Goal: Task Accomplishment & Management: Use online tool/utility

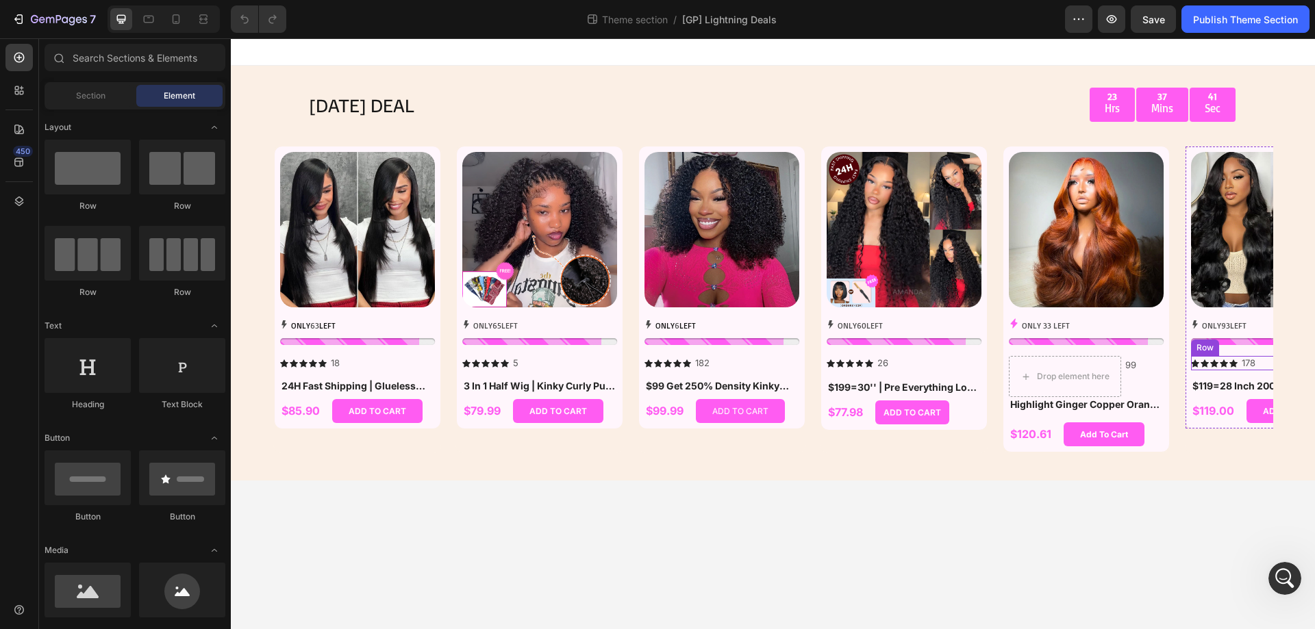
click at [1213, 369] on div "Icon Icon Icon Icon Icon Icon List" at bounding box center [1214, 363] width 47 height 14
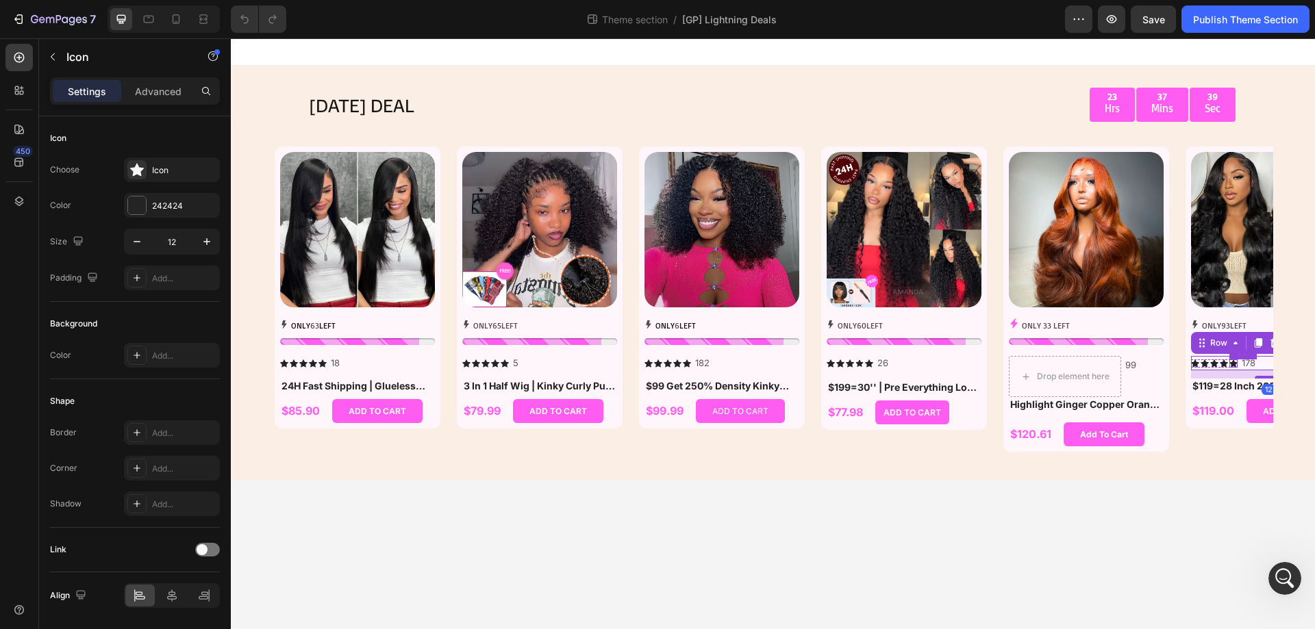
click at [1233, 365] on icon at bounding box center [1233, 364] width 8 height 8
click at [1246, 349] on div "Icon" at bounding box center [1256, 346] width 49 height 16
click at [1255, 327] on div "Icon List" at bounding box center [1253, 322] width 49 height 22
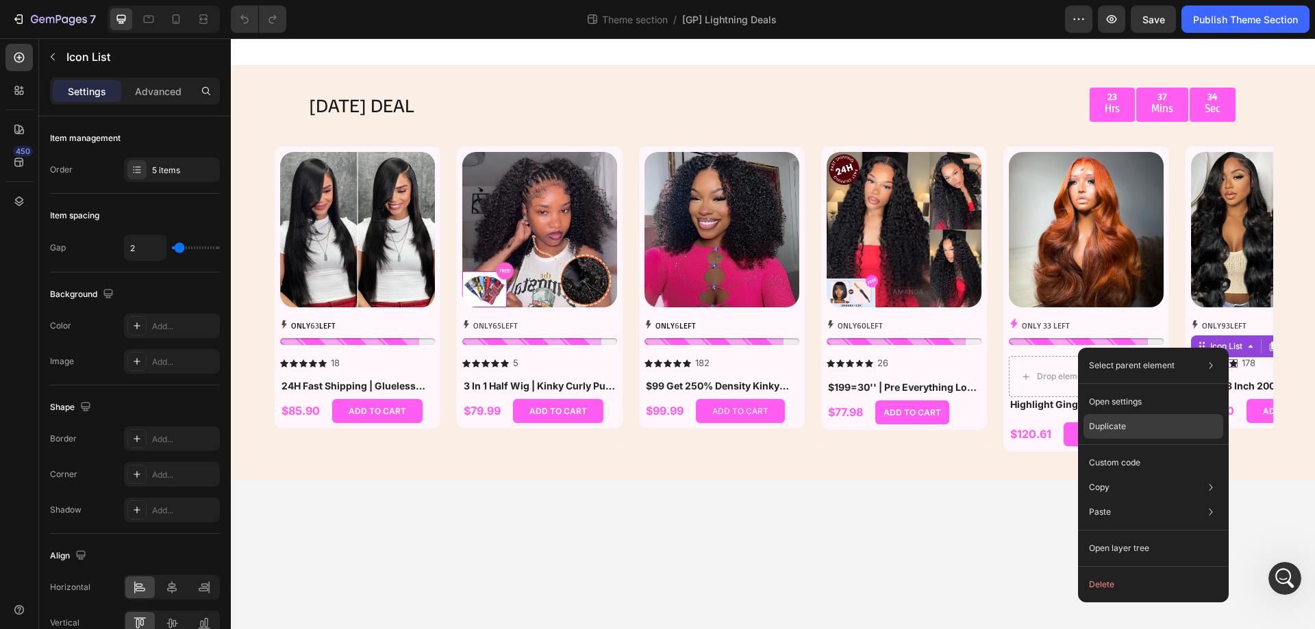
click at [1125, 417] on div "Duplicate" at bounding box center [1153, 426] width 140 height 25
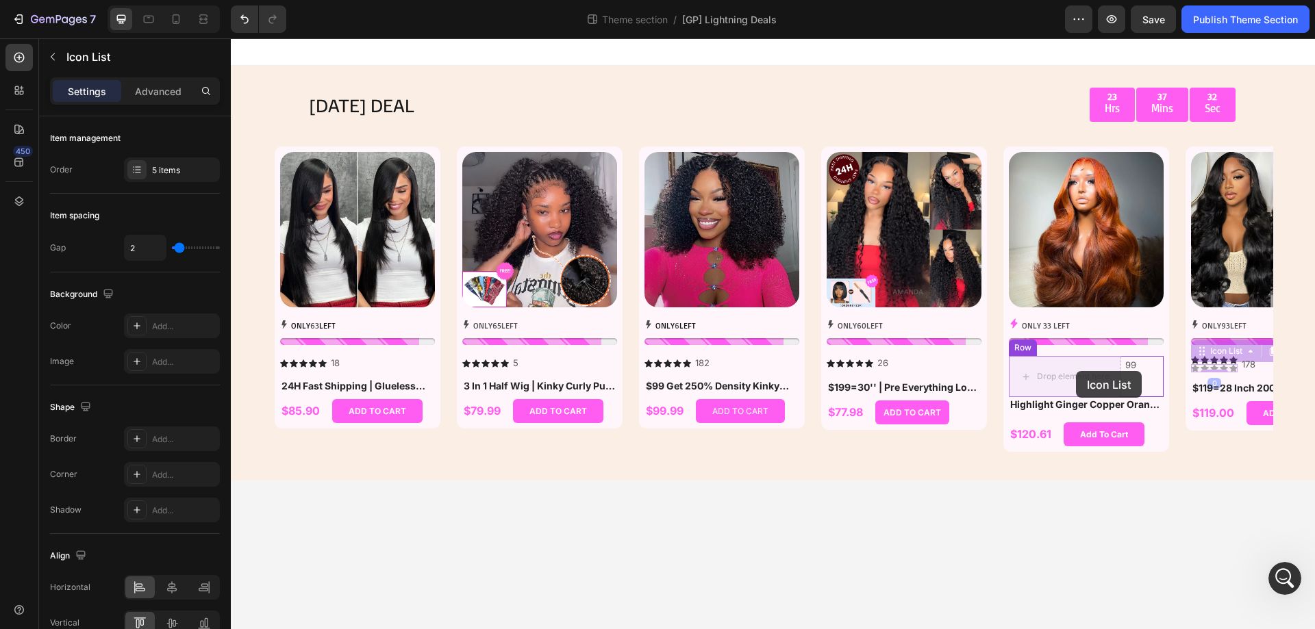
drag, startPoint x: 1216, startPoint y: 350, endPoint x: 1088, endPoint y: 371, distance: 129.8
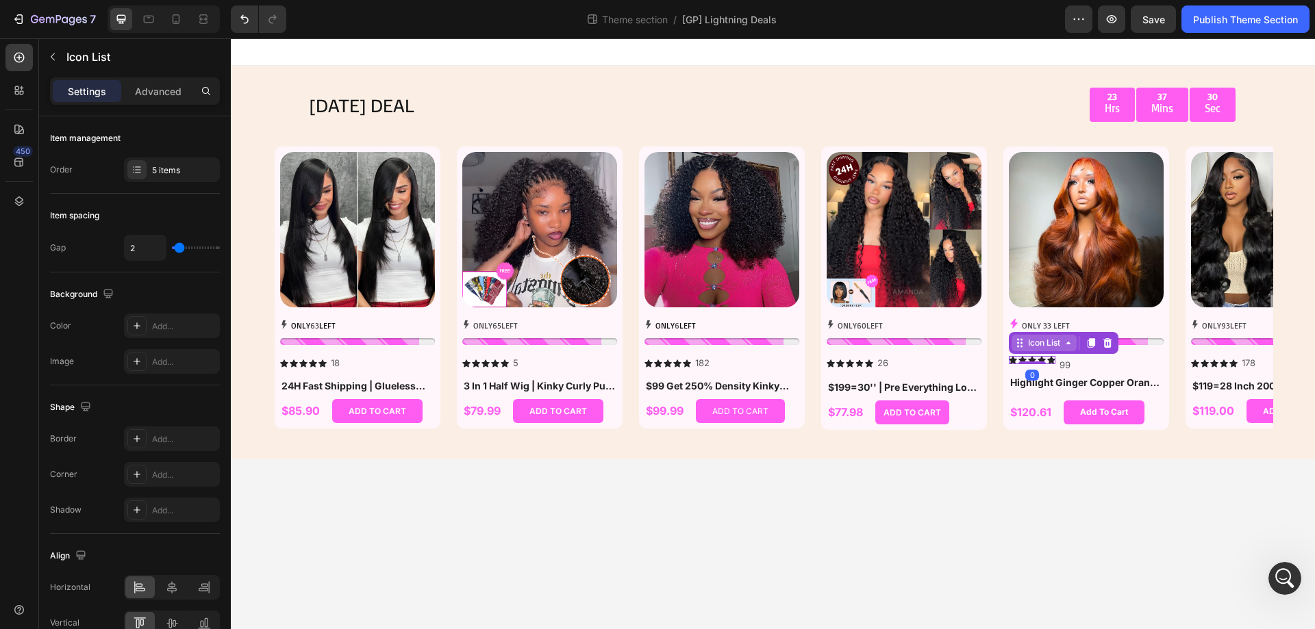
click at [1049, 346] on div "Icon List" at bounding box center [1044, 343] width 38 height 12
click at [1040, 324] on div "Row 2 cols" at bounding box center [1038, 318] width 58 height 22
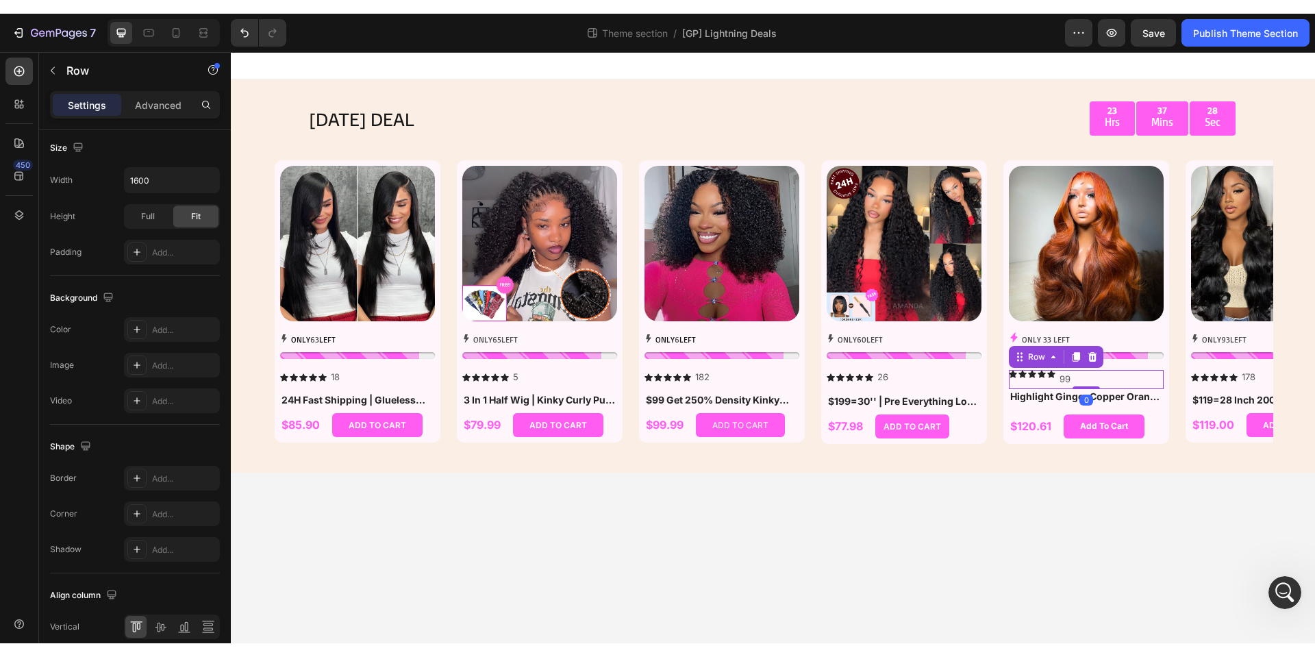
scroll to position [440, 0]
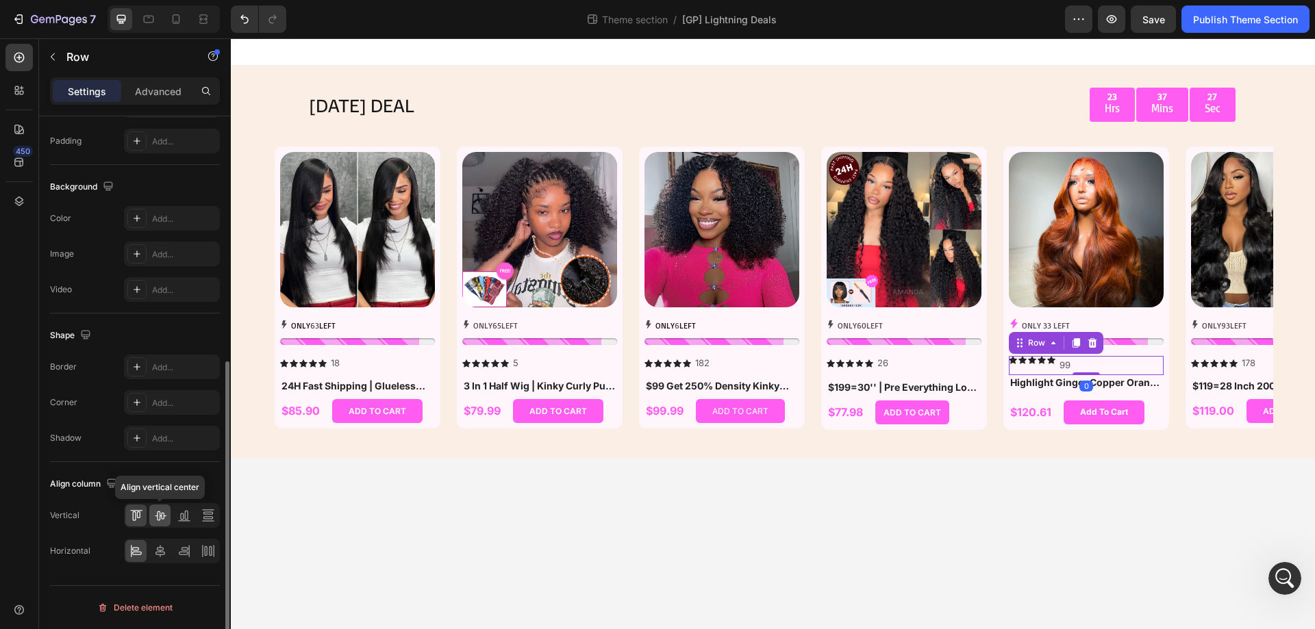
click at [158, 520] on icon at bounding box center [160, 517] width 11 height 10
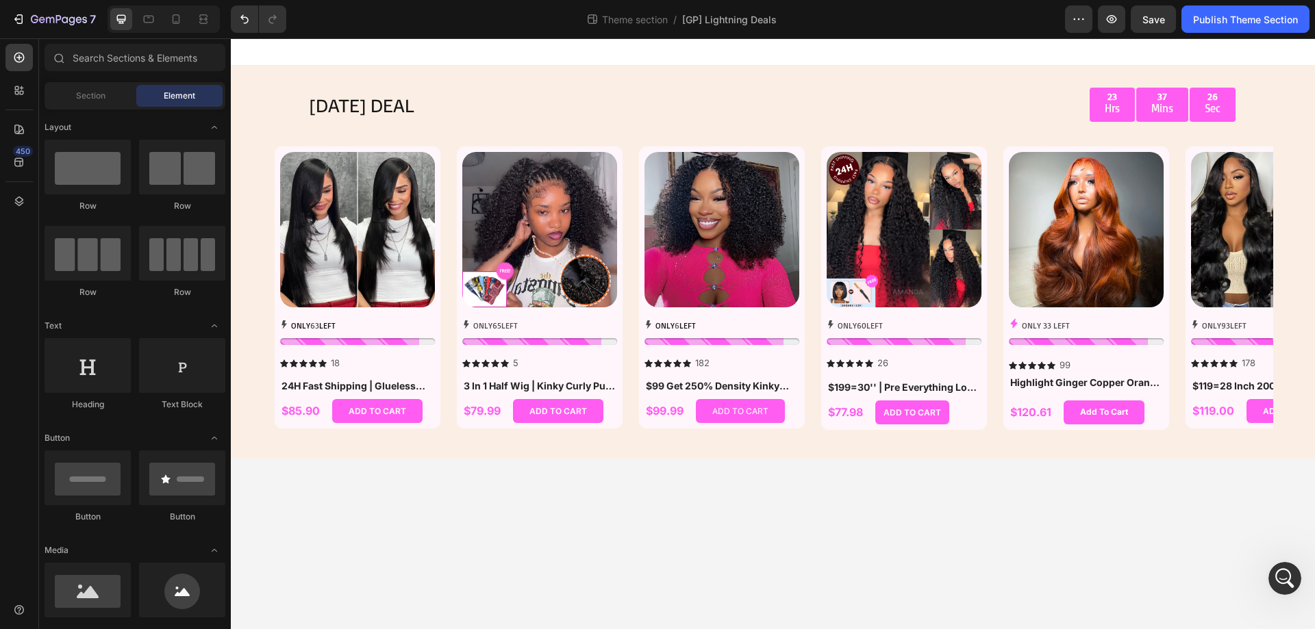
click at [614, 555] on body "[DATE] DEAL Text Block 23 Hrs 37 Mins 26 Sec Countdown Timer Row Row Product Im…" at bounding box center [773, 333] width 1084 height 591
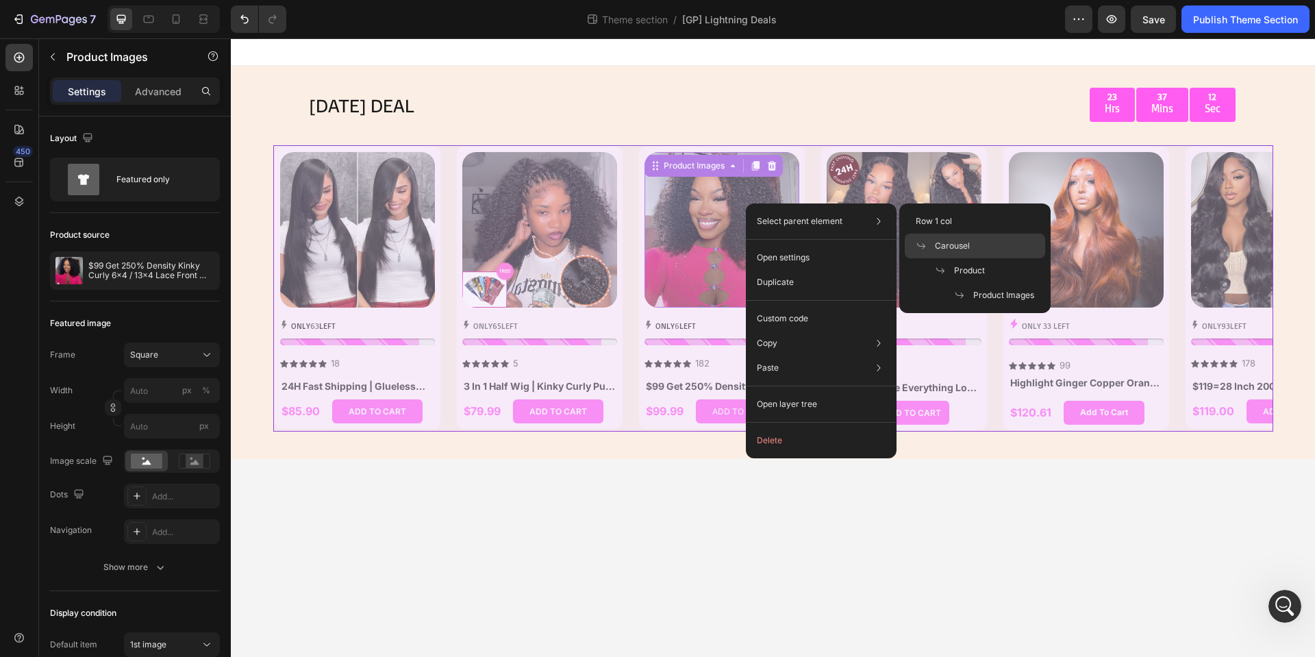
click at [958, 241] on span "Carousel" at bounding box center [952, 246] width 35 height 12
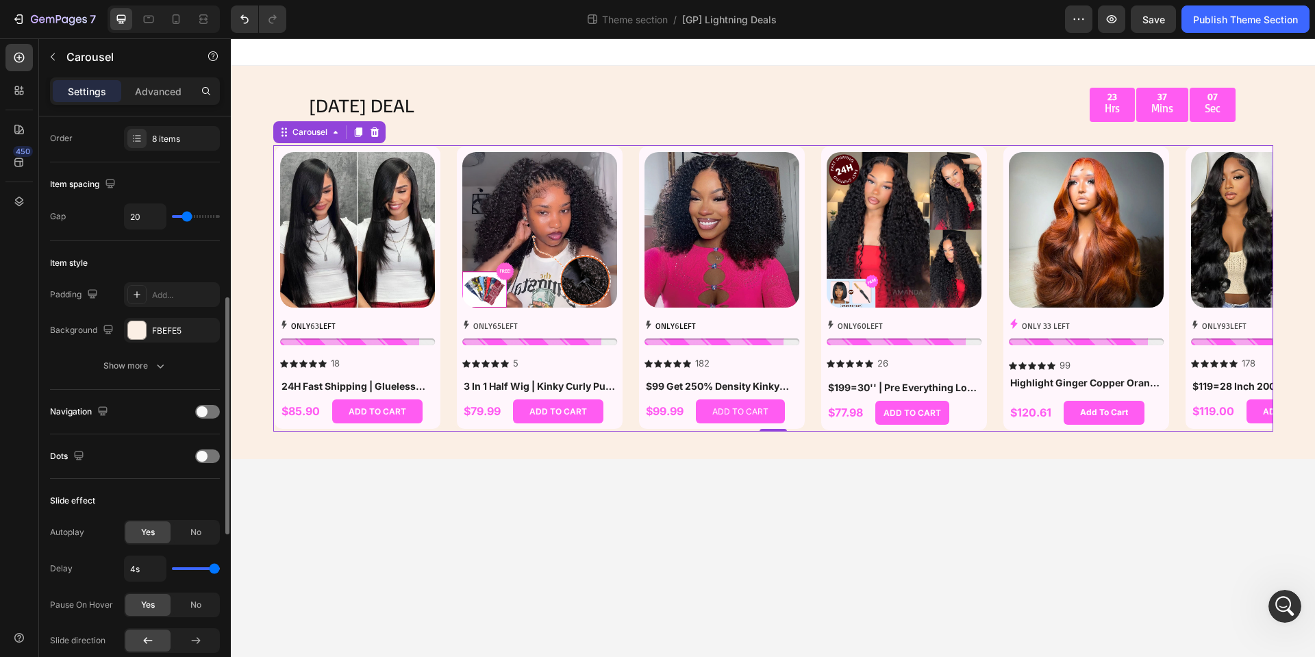
scroll to position [274, 0]
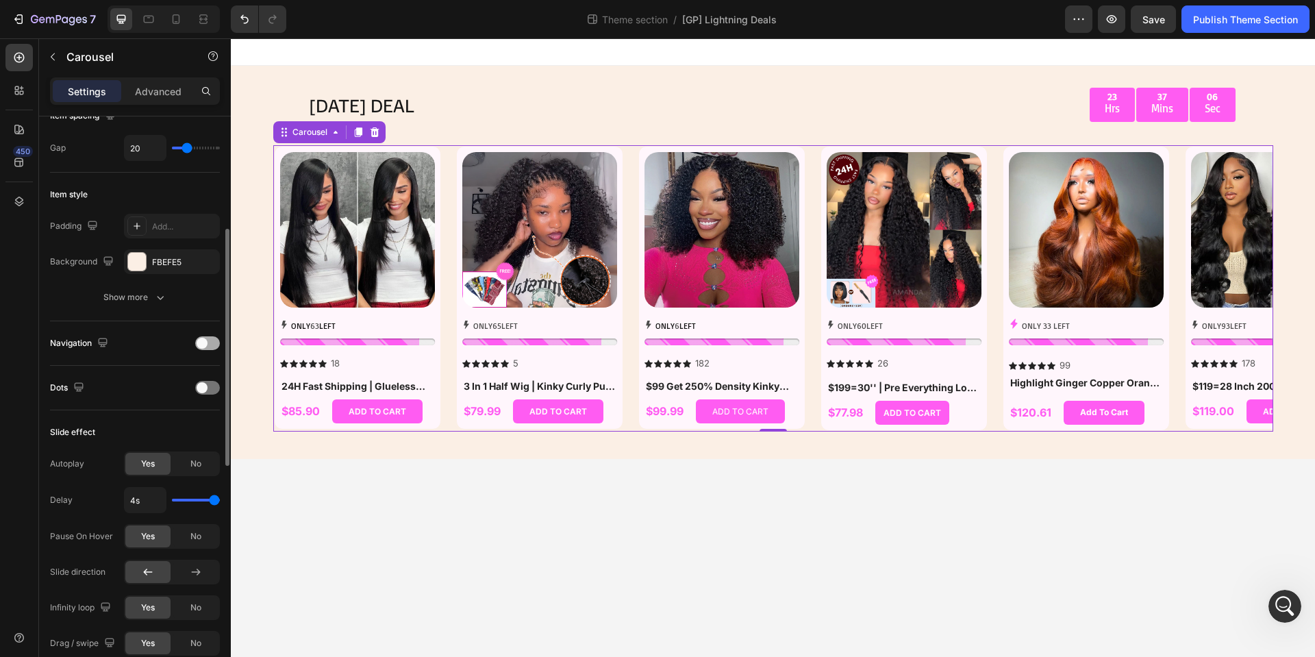
drag, startPoint x: 199, startPoint y: 340, endPoint x: 120, endPoint y: 280, distance: 99.2
click at [199, 340] on span at bounding box center [202, 343] width 11 height 11
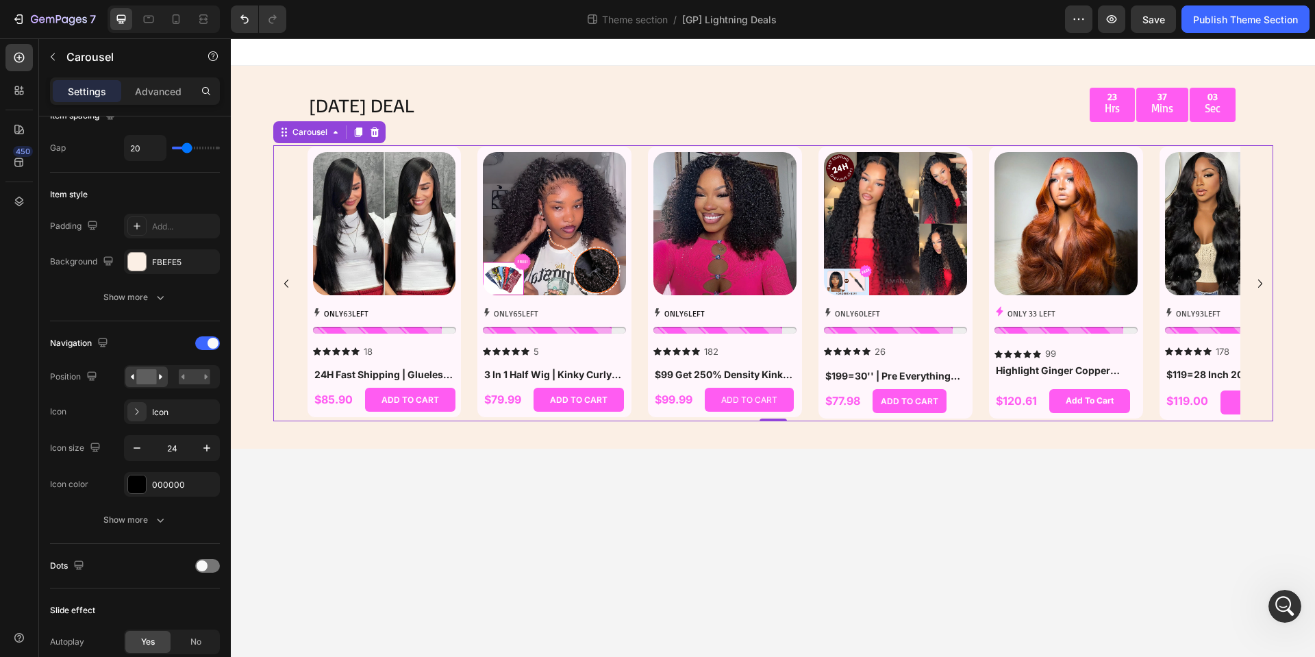
click at [1254, 281] on icon "Carousel Next Arrow" at bounding box center [1260, 283] width 16 height 16
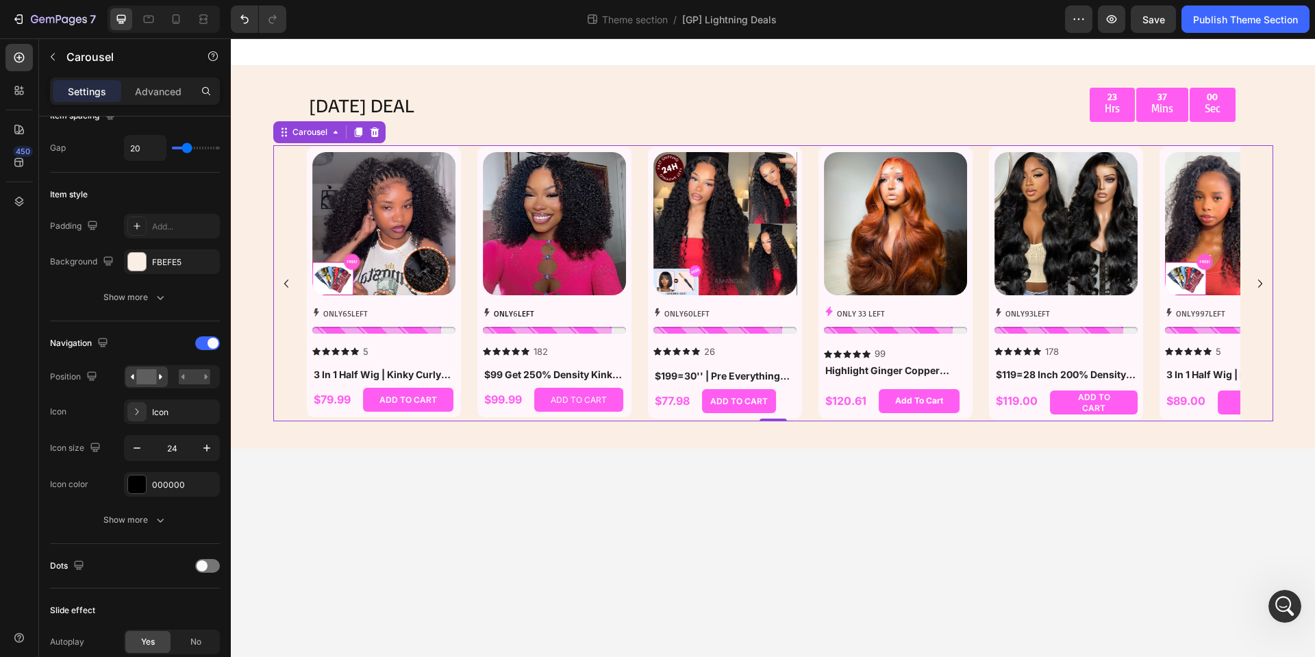
click at [1254, 281] on icon "Carousel Next Arrow" at bounding box center [1260, 283] width 16 height 16
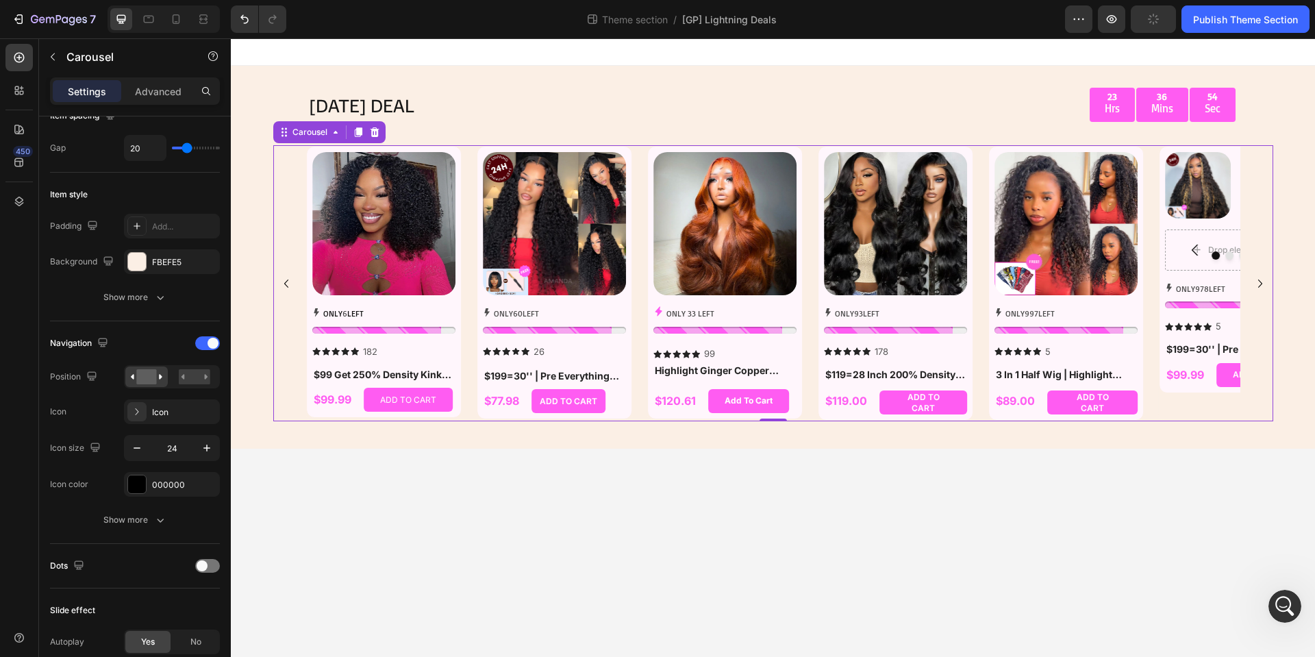
click at [1257, 284] on icon "Carousel Next Arrow" at bounding box center [1260, 283] width 16 height 16
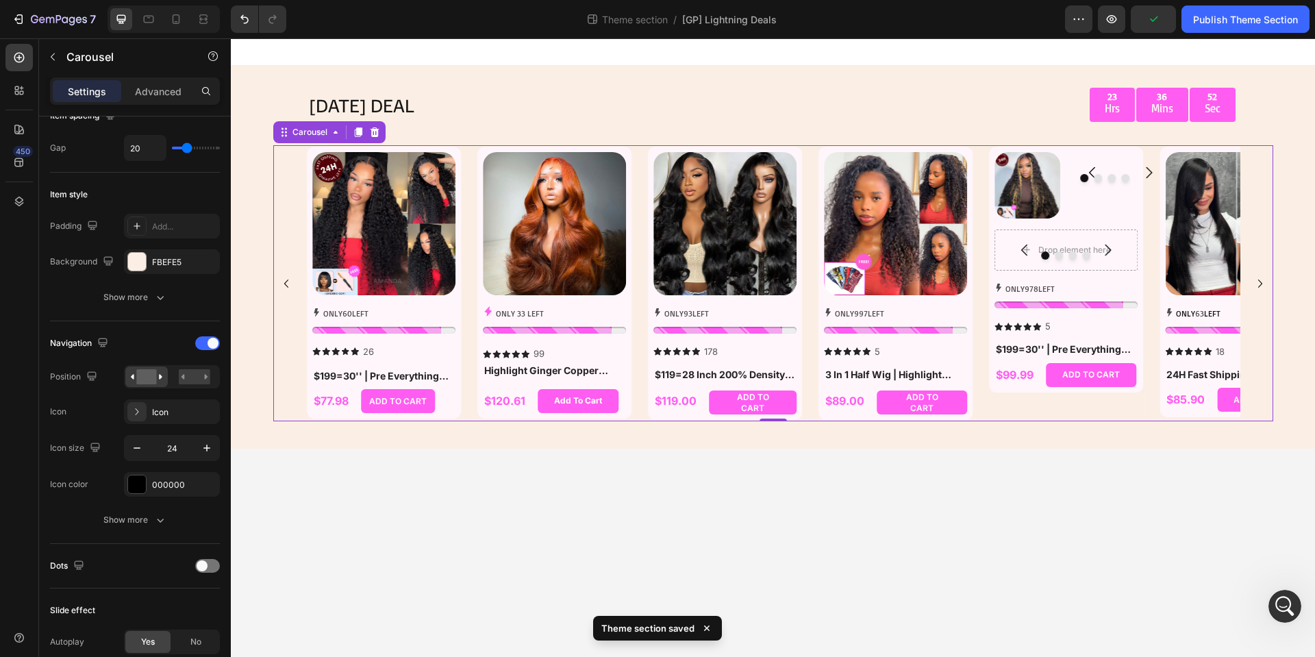
click at [1257, 284] on icon "Carousel Next Arrow" at bounding box center [1260, 283] width 16 height 16
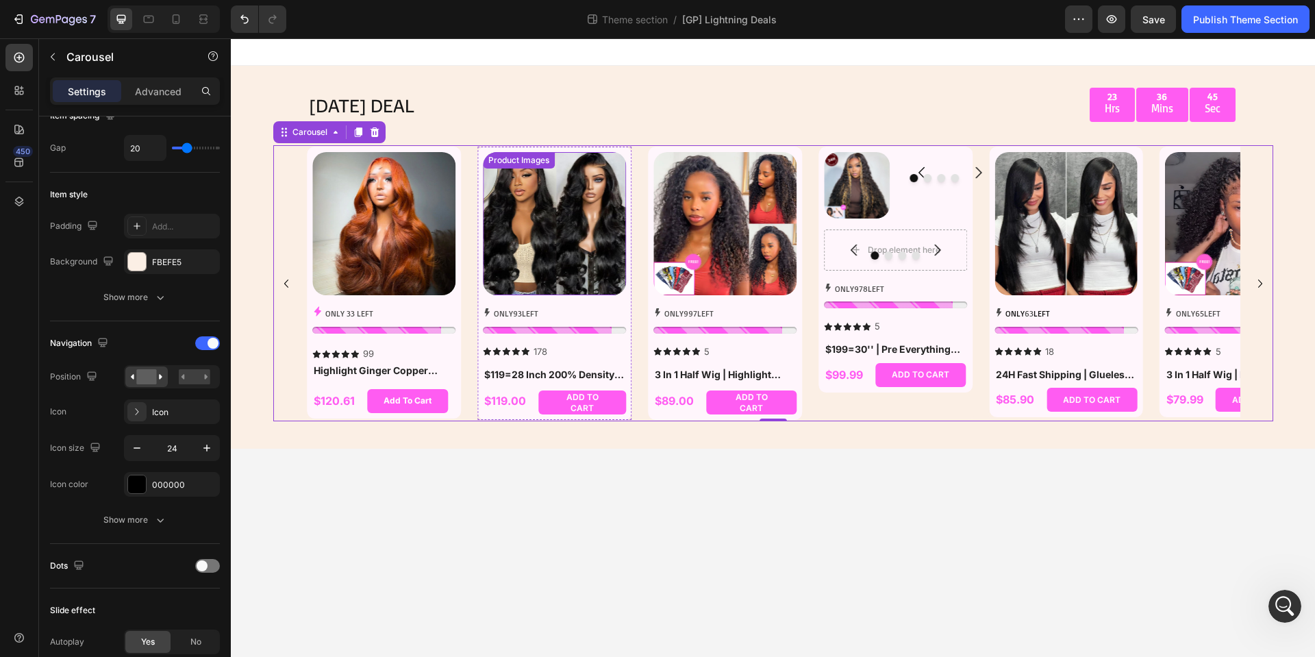
click at [710, 219] on img at bounding box center [724, 223] width 143 height 143
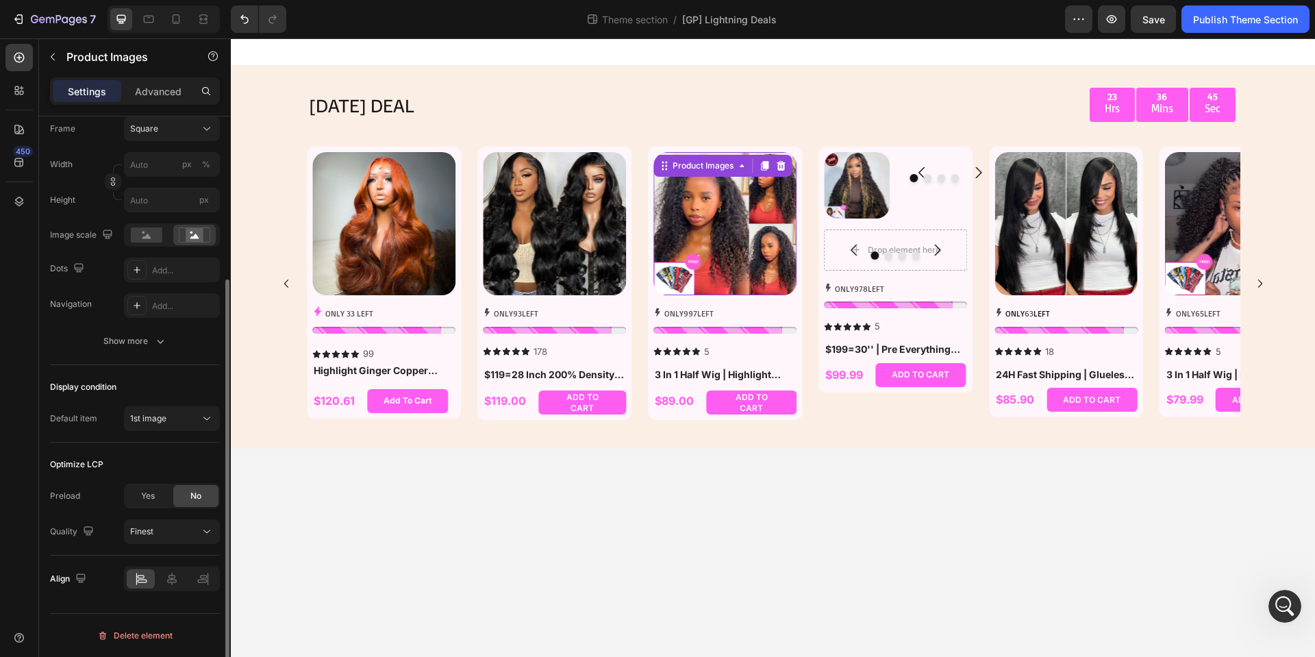
scroll to position [0, 0]
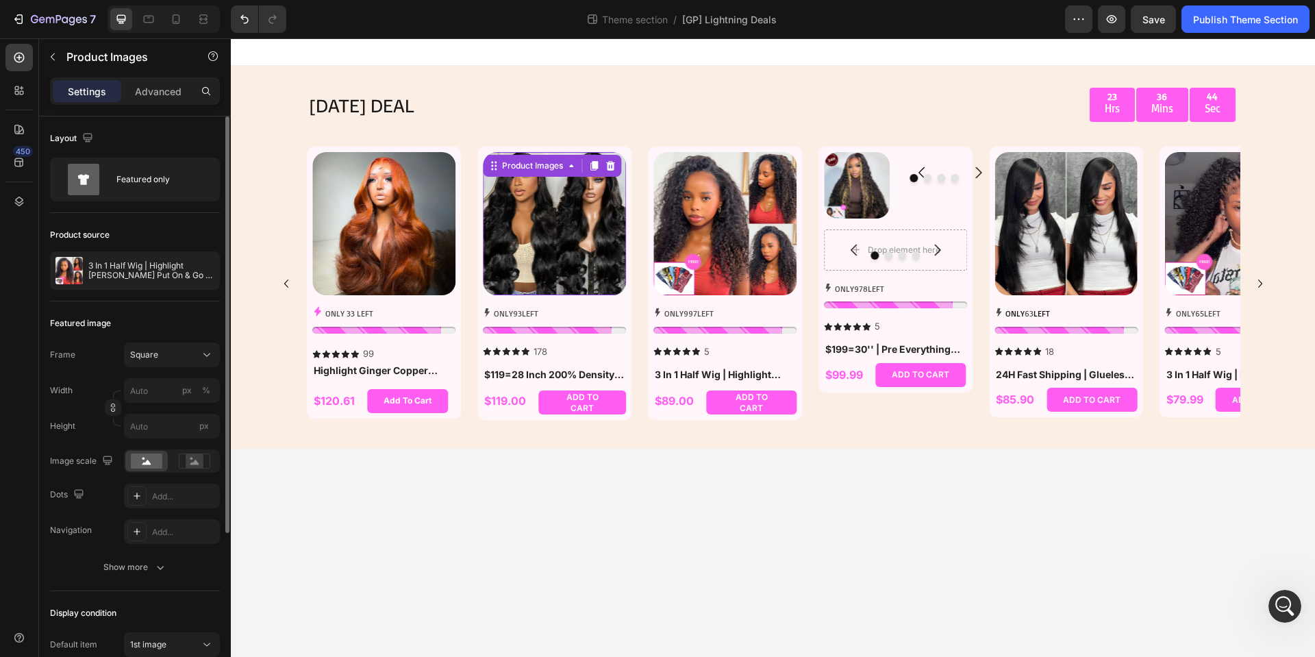
click at [573, 224] on img at bounding box center [554, 223] width 143 height 143
click at [723, 227] on img at bounding box center [724, 223] width 143 height 143
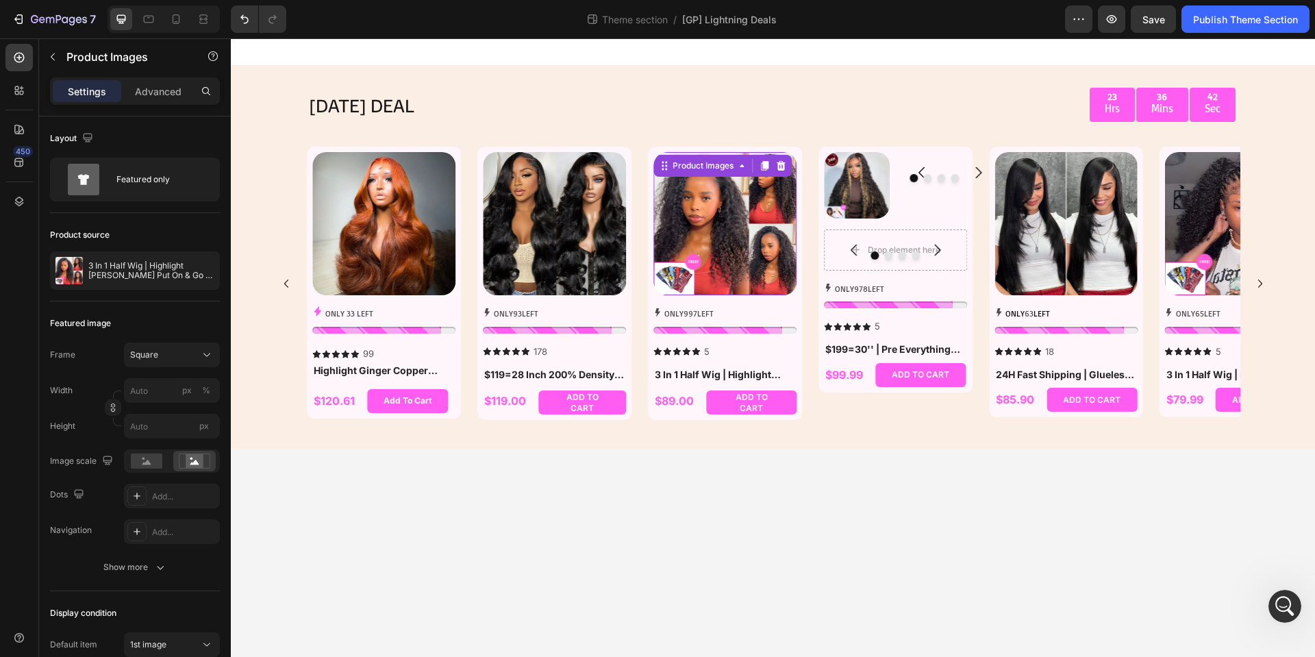
click at [564, 228] on img at bounding box center [554, 223] width 143 height 143
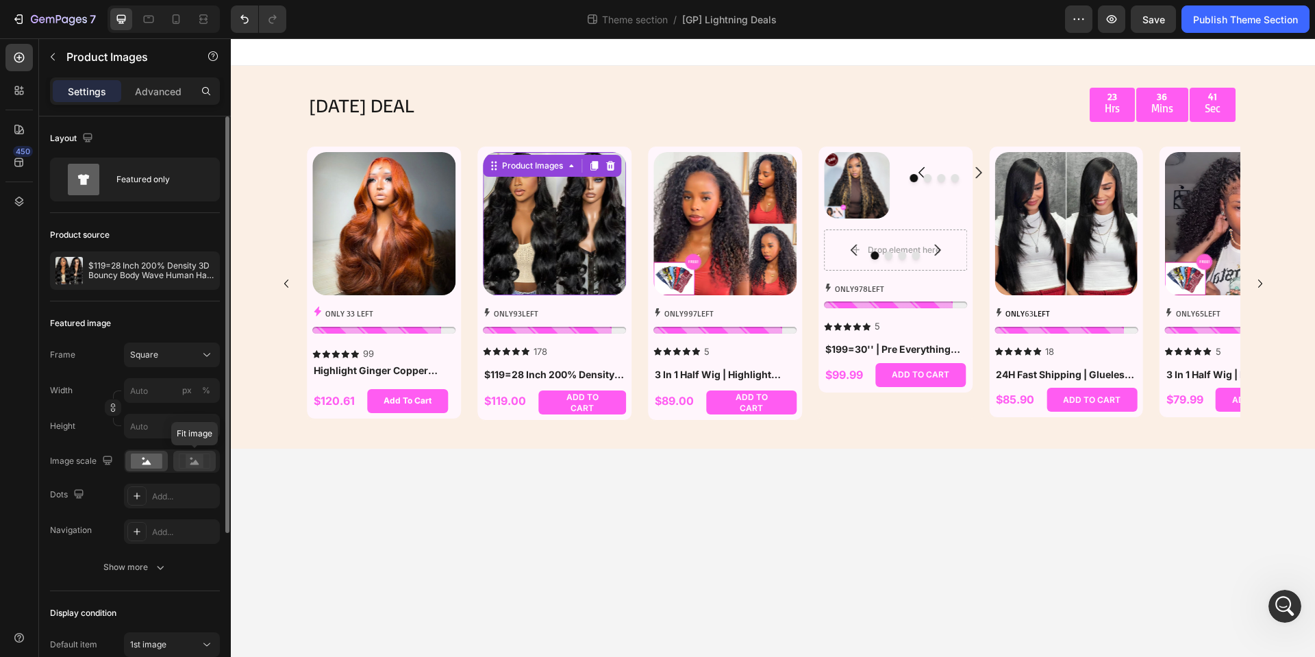
click at [186, 464] on icon at bounding box center [195, 460] width 32 height 15
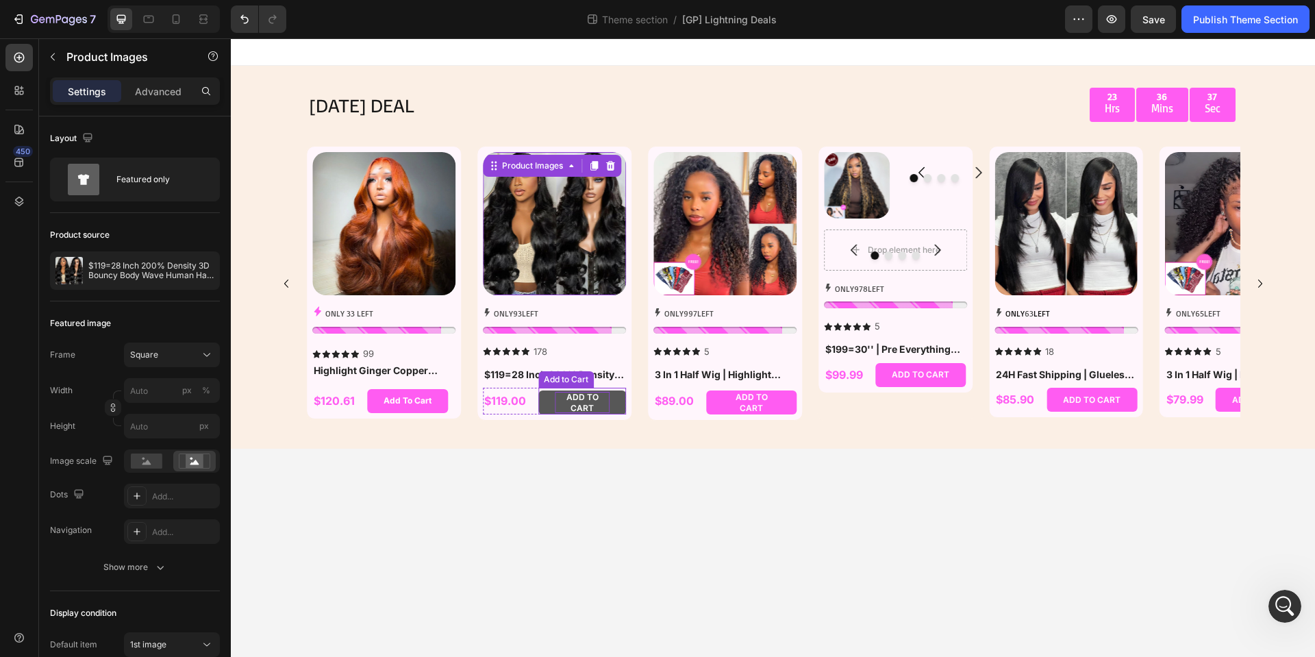
click at [597, 413] on div "ADD TO CART" at bounding box center [582, 402] width 55 height 21
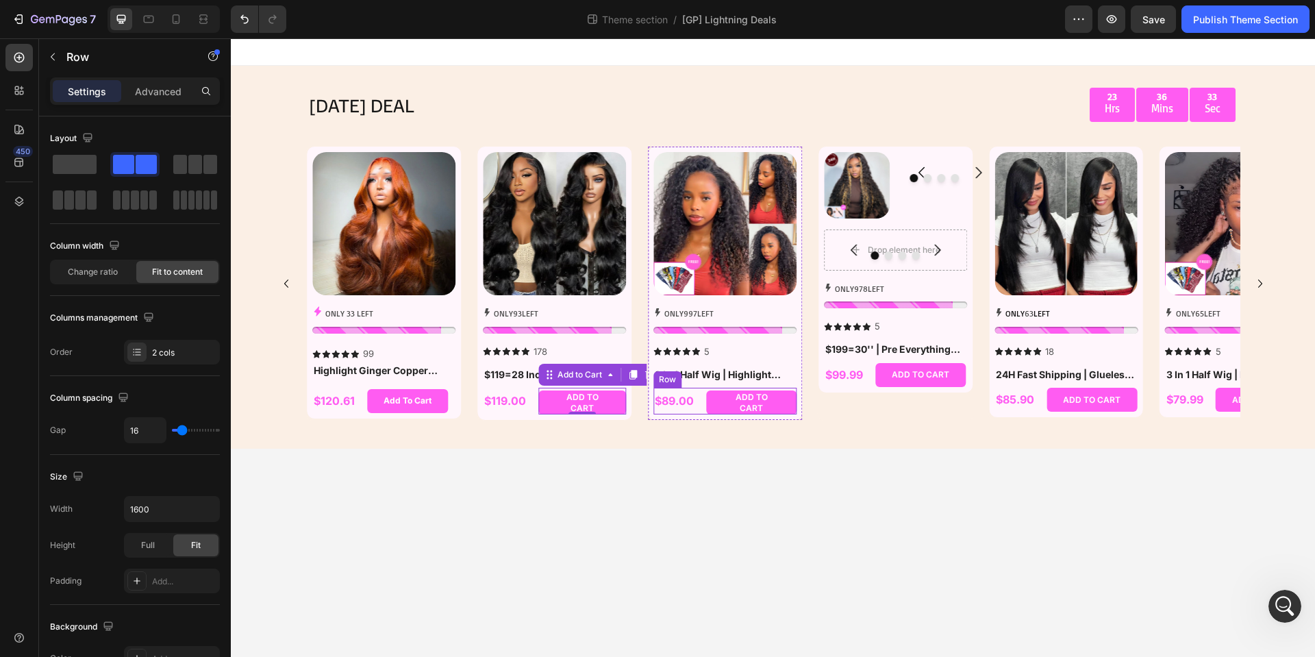
click at [697, 403] on div "$89.00 Product Price Product Price ADD TO CART Add to Cart Row" at bounding box center [724, 401] width 143 height 27
click at [537, 411] on div "$119.00 Product Price Product Price ADD TO CART Add to Cart Row" at bounding box center [554, 401] width 143 height 27
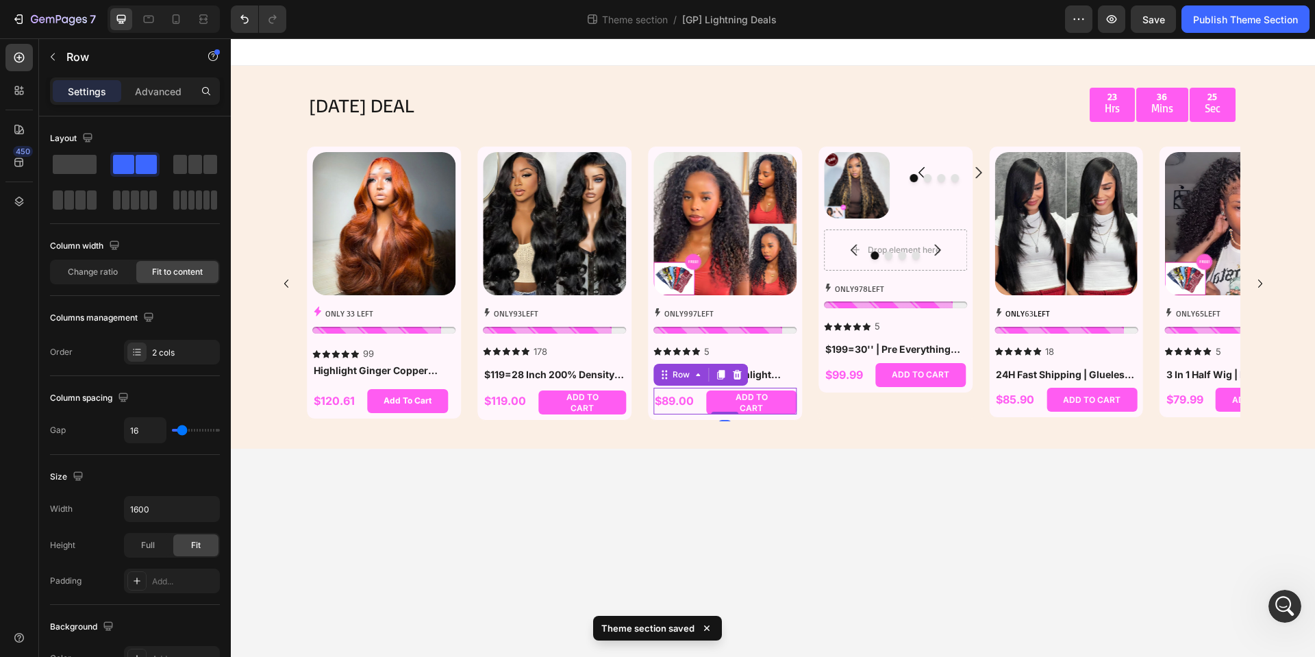
click at [694, 410] on div "$89.00 Product Price Product Price" at bounding box center [674, 401] width 42 height 27
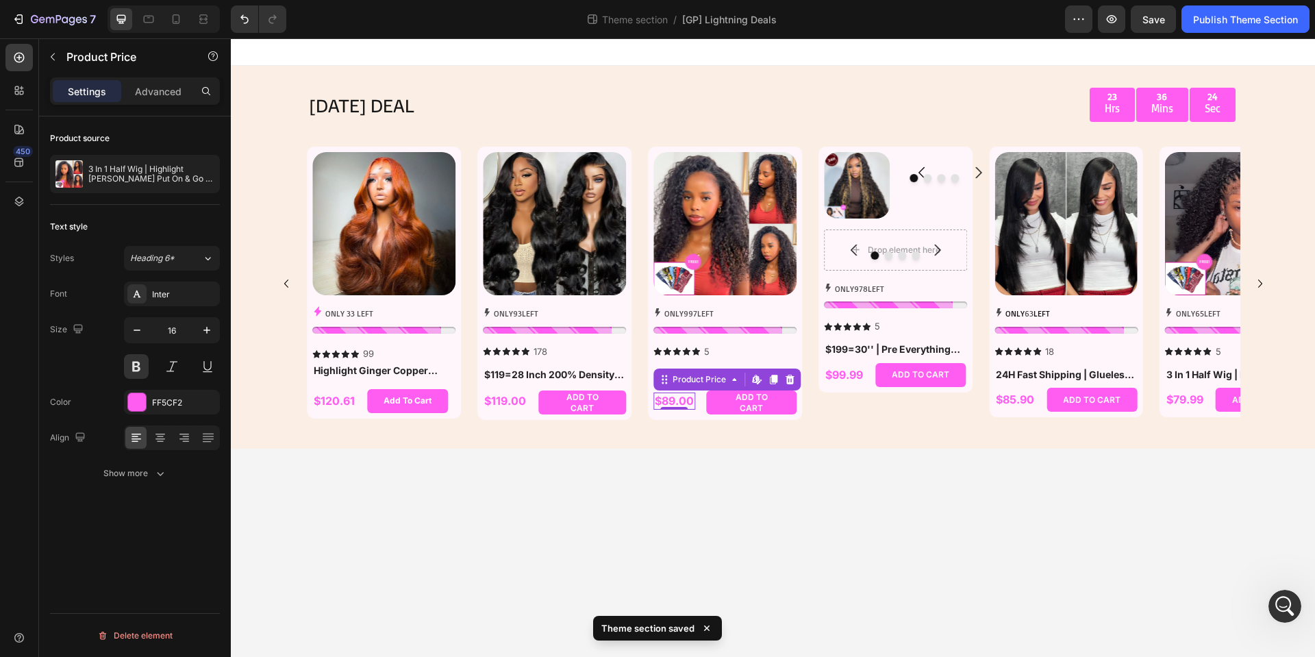
click at [690, 407] on div "$89.00" at bounding box center [674, 400] width 42 height 17
click at [698, 407] on div "$89.00 Product Price Edit content in Shopify 0 Product Price Edit content in Sh…" at bounding box center [724, 401] width 143 height 27
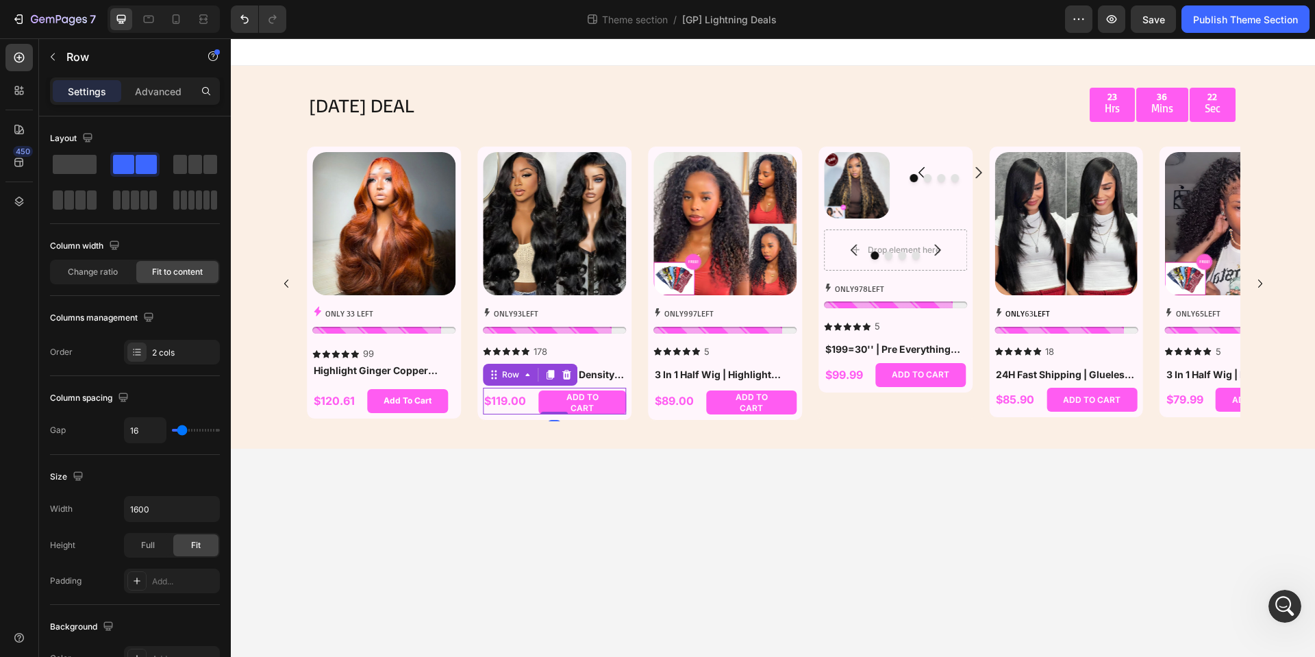
click at [528, 411] on div "$119.00 Product Price Product Price ADD TO CART Add to Cart Row 0" at bounding box center [554, 401] width 143 height 27
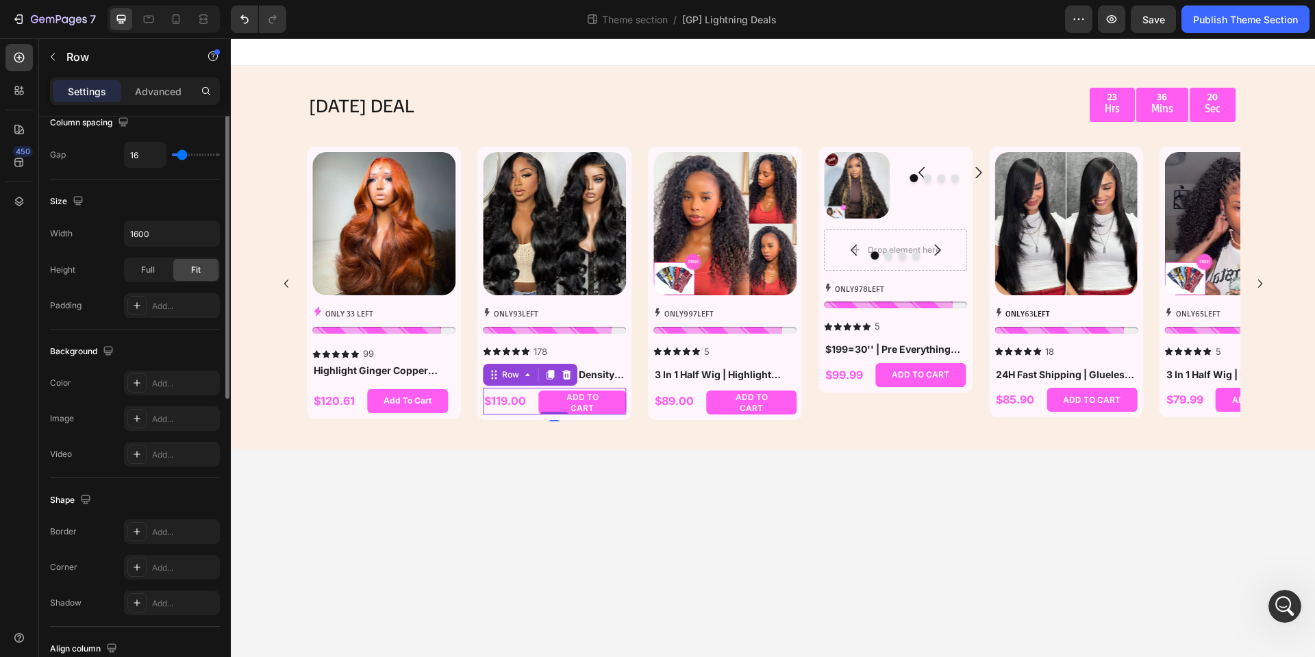
scroll to position [138, 0]
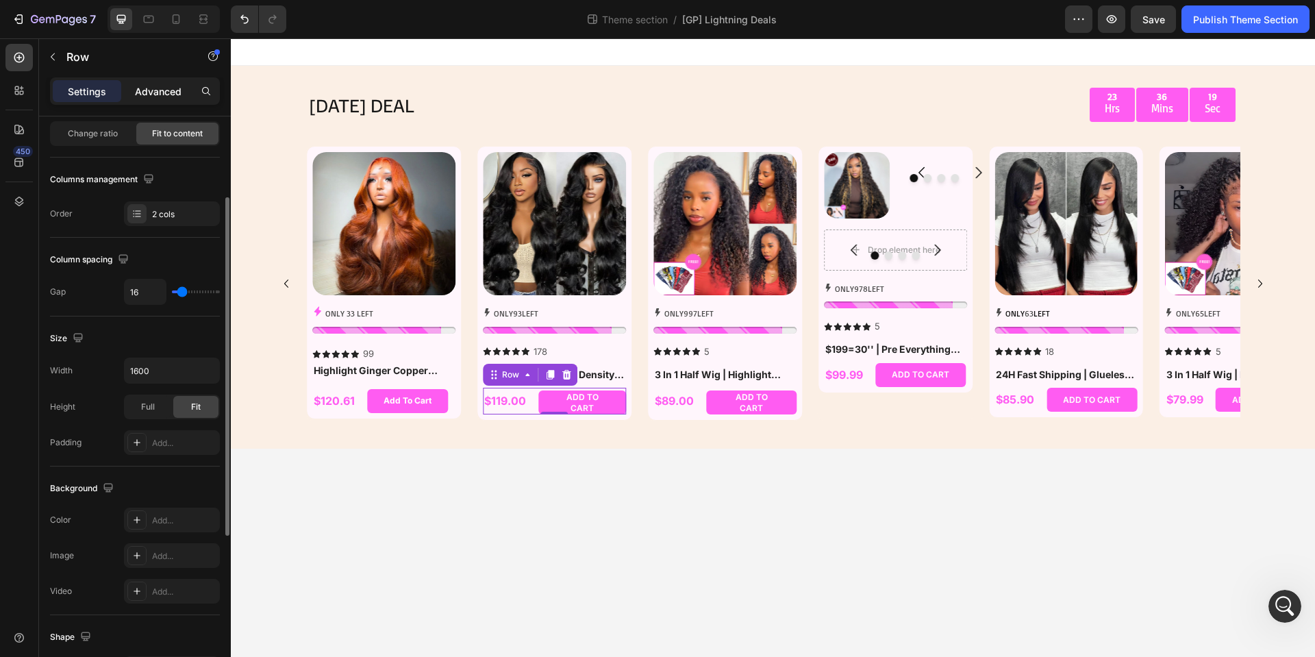
click at [166, 95] on p "Advanced" at bounding box center [158, 91] width 47 height 14
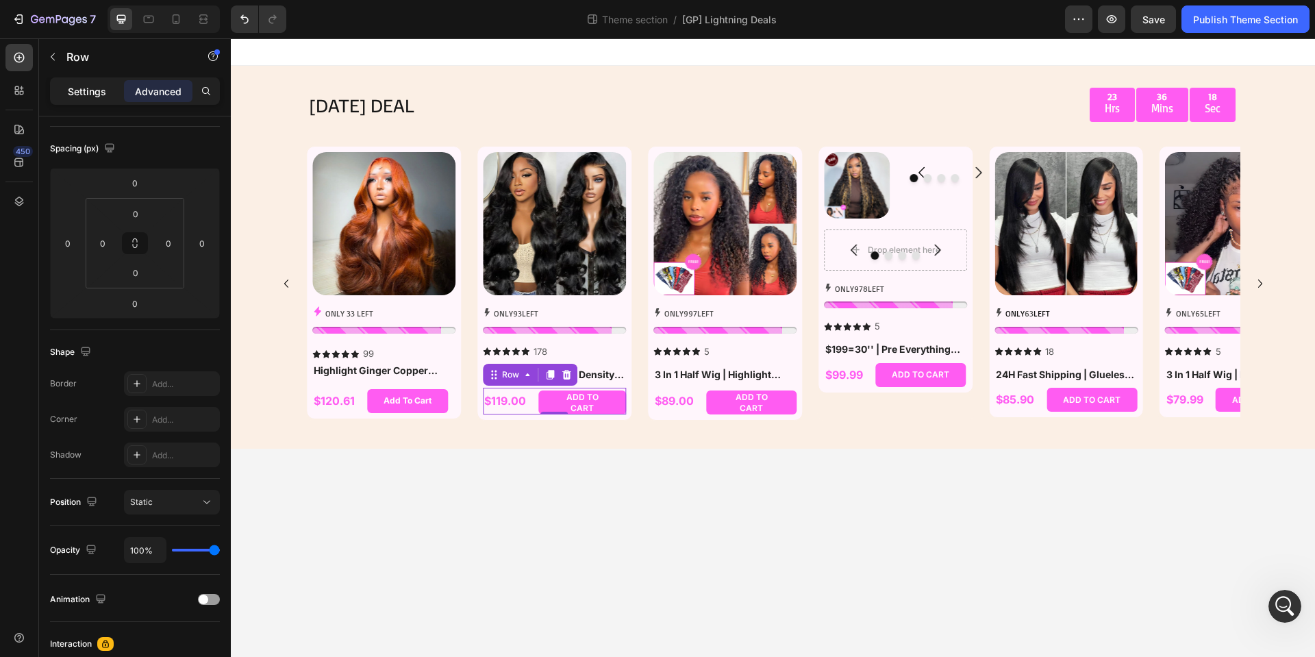
click at [82, 94] on p "Settings" at bounding box center [87, 91] width 38 height 14
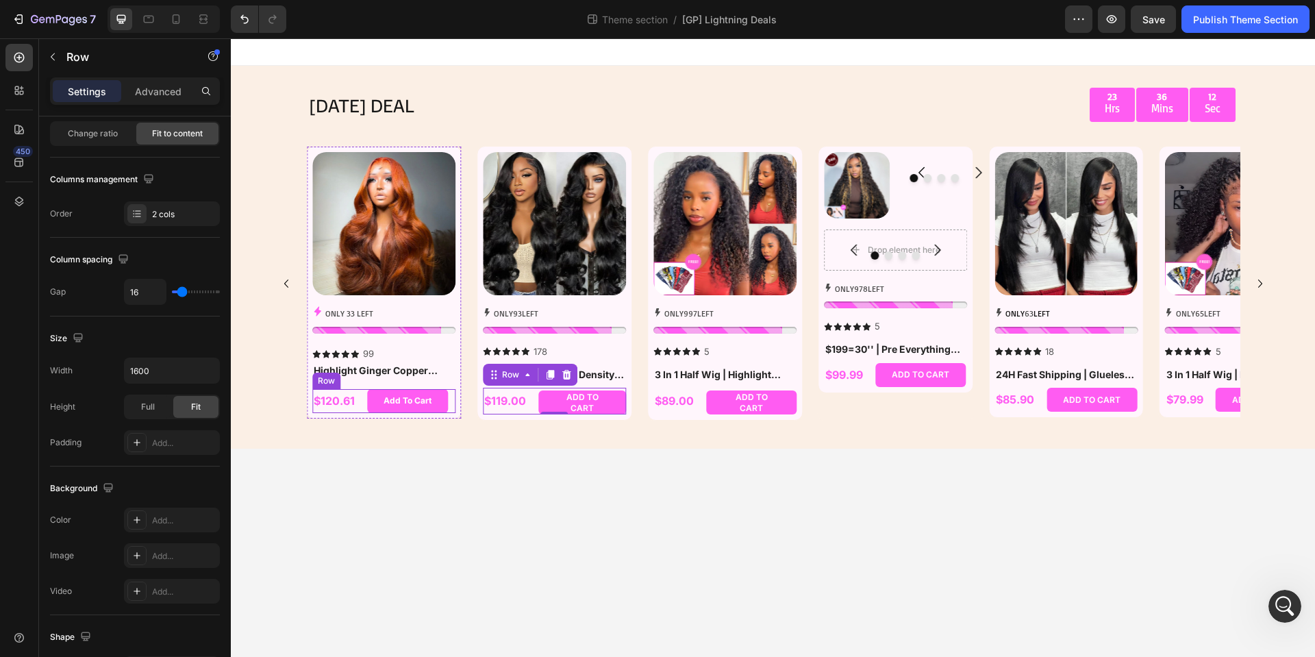
click at [358, 412] on div "$120.61 Product Price Product Price Add To Cart Add to Cart Row" at bounding box center [383, 401] width 143 height 24
click at [404, 399] on div "Add To Cart" at bounding box center [408, 400] width 48 height 15
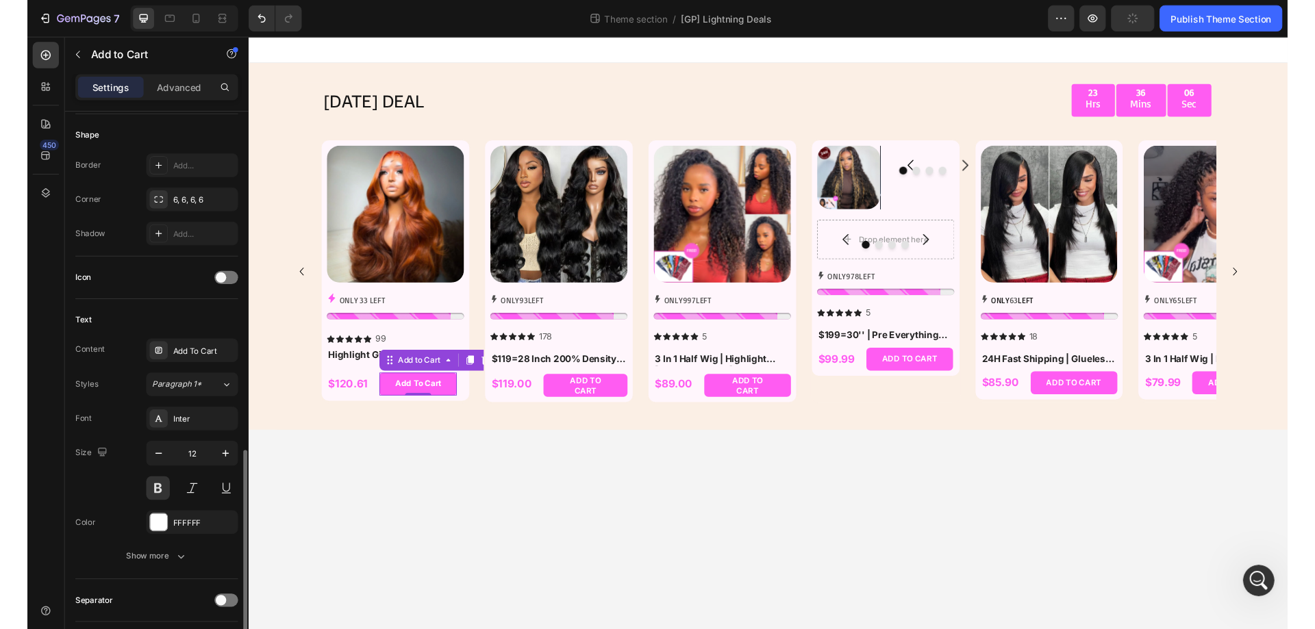
scroll to position [548, 0]
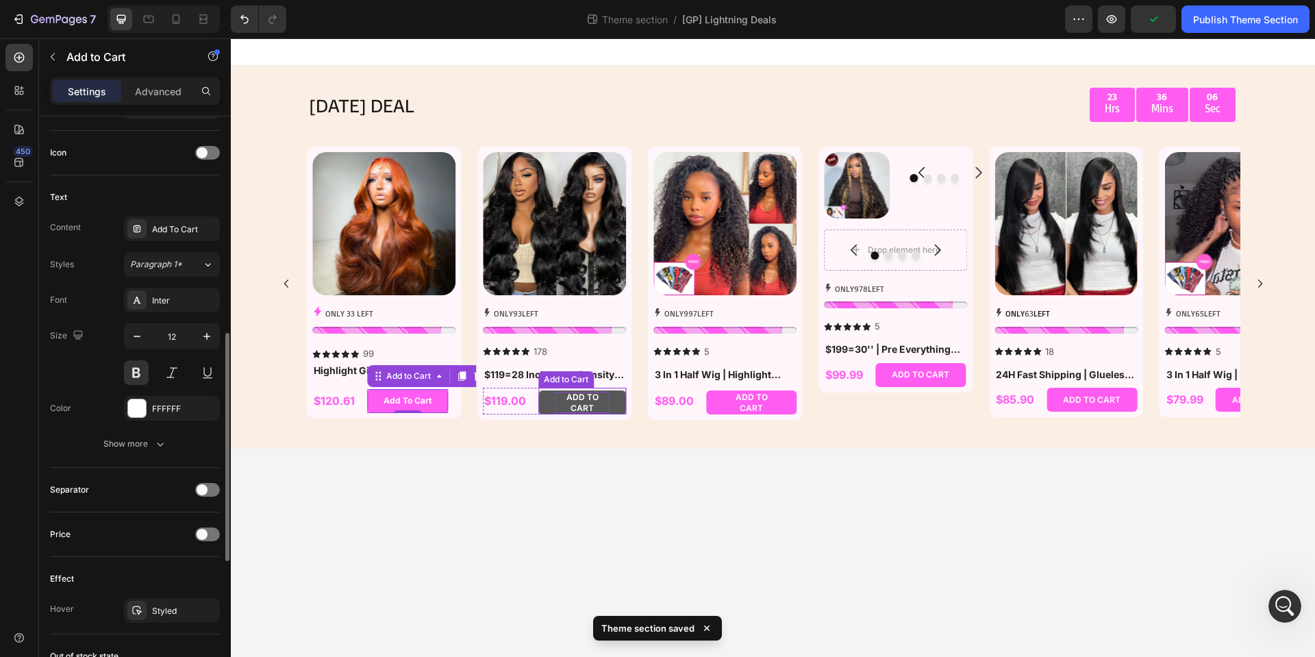
click at [570, 397] on div "ADD TO CART" at bounding box center [582, 402] width 55 height 21
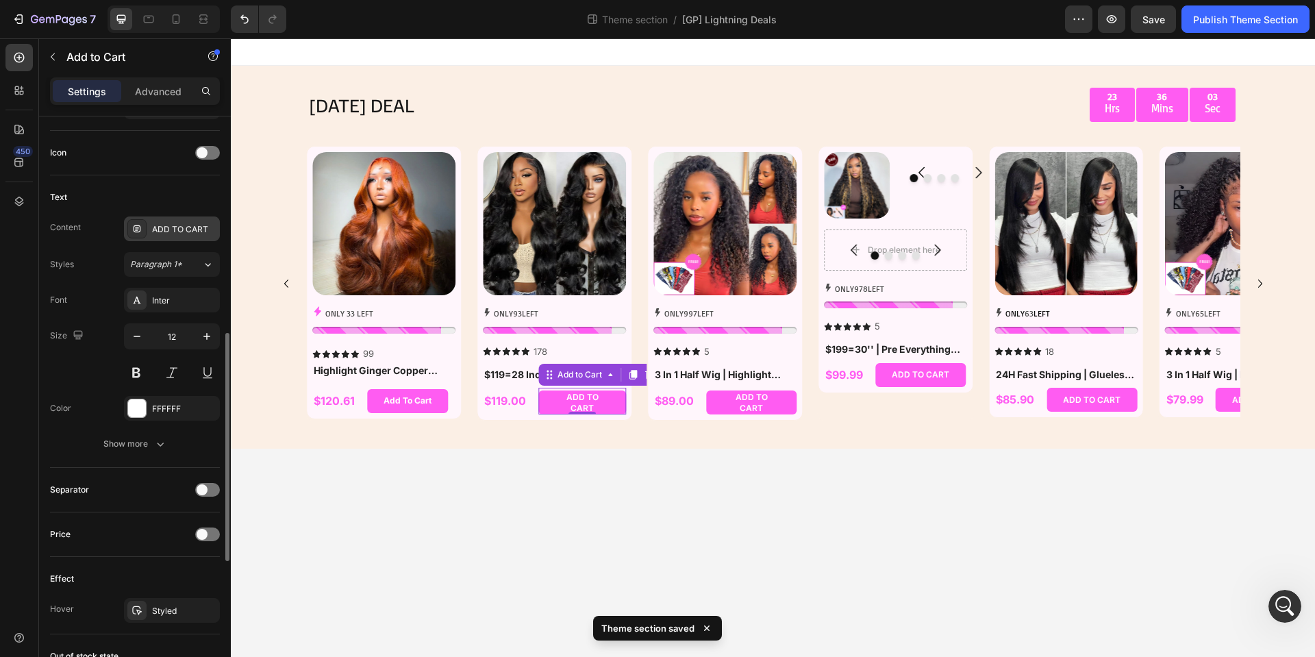
click at [185, 225] on div "ADD TO CART" at bounding box center [184, 229] width 64 height 12
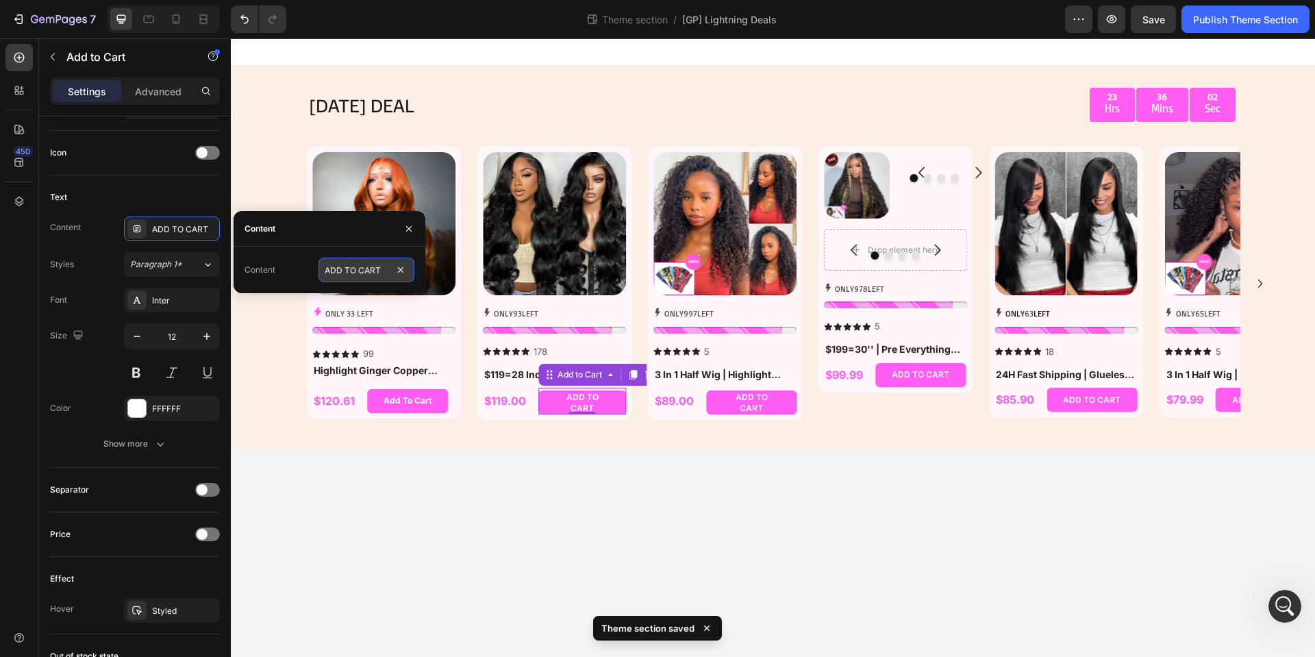
click at [379, 273] on input "ADD TO CART" at bounding box center [366, 270] width 96 height 25
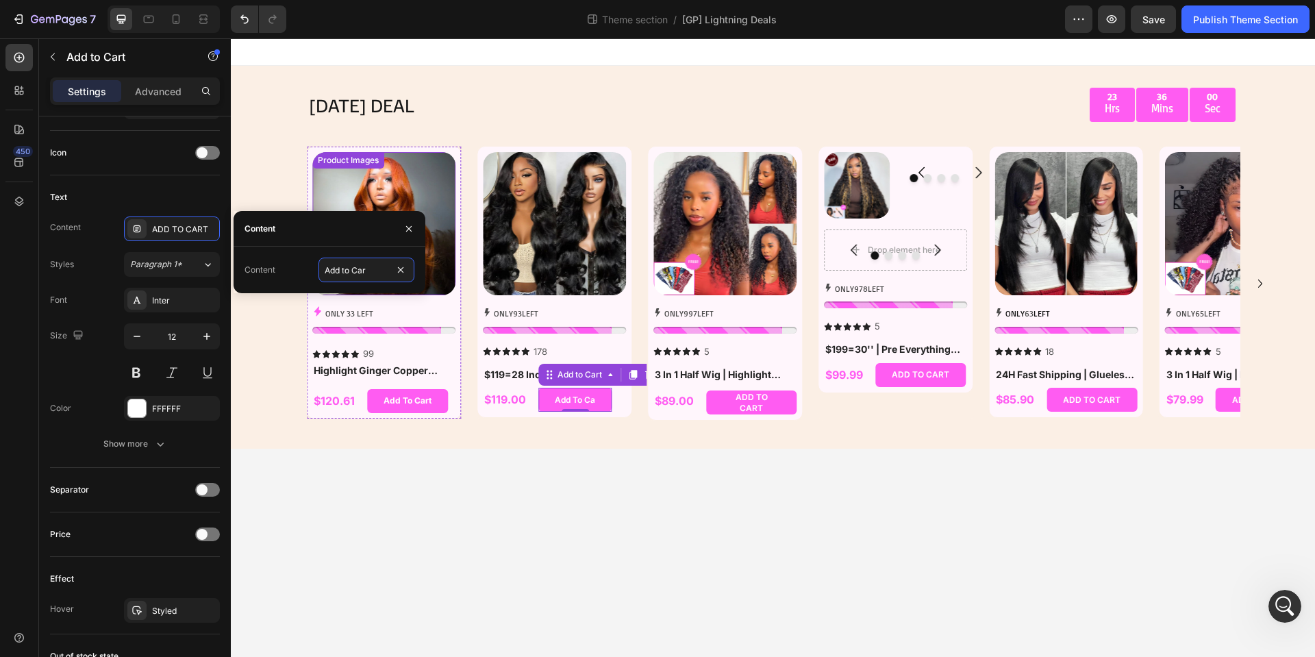
type input "Add to Cart"
click at [529, 492] on body "[DATE] DEAL Text Block 23 Hrs 35 Mins [STREET_ADDRESS] Product Images ONLY 63 L…" at bounding box center [773, 347] width 1084 height 618
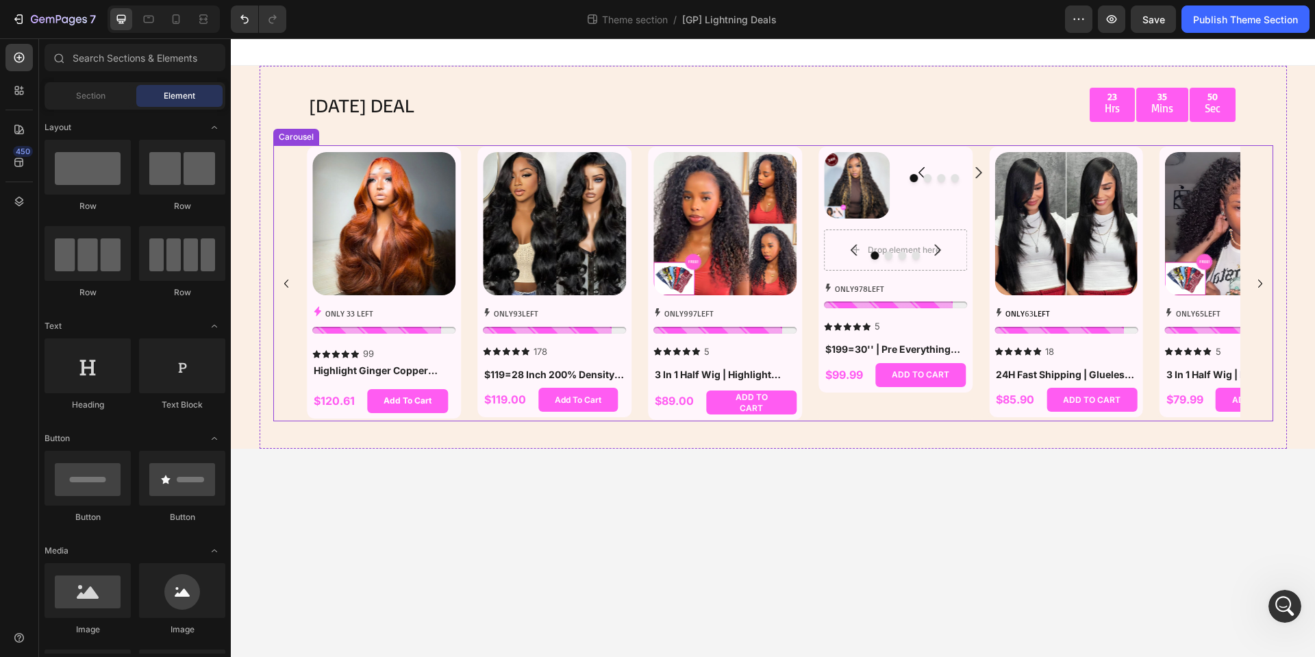
click at [1261, 280] on icon "Carousel Next Arrow" at bounding box center [1260, 283] width 16 height 16
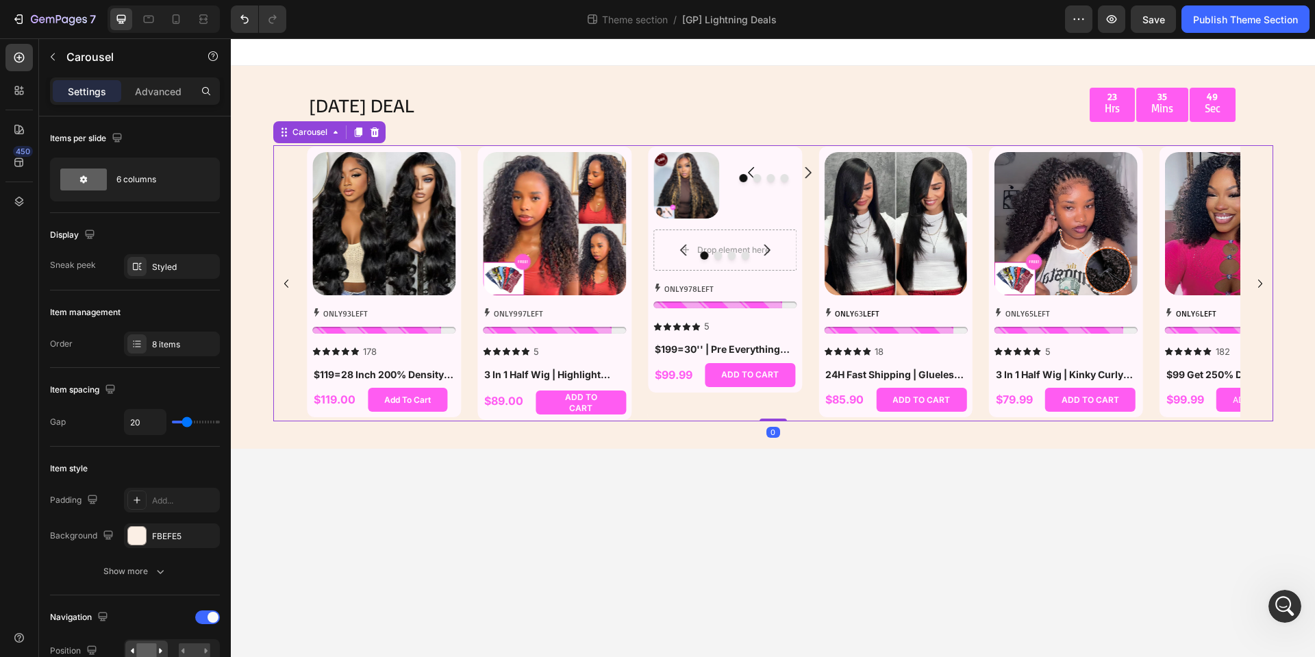
click at [1261, 280] on icon "Carousel Next Arrow" at bounding box center [1260, 283] width 16 height 16
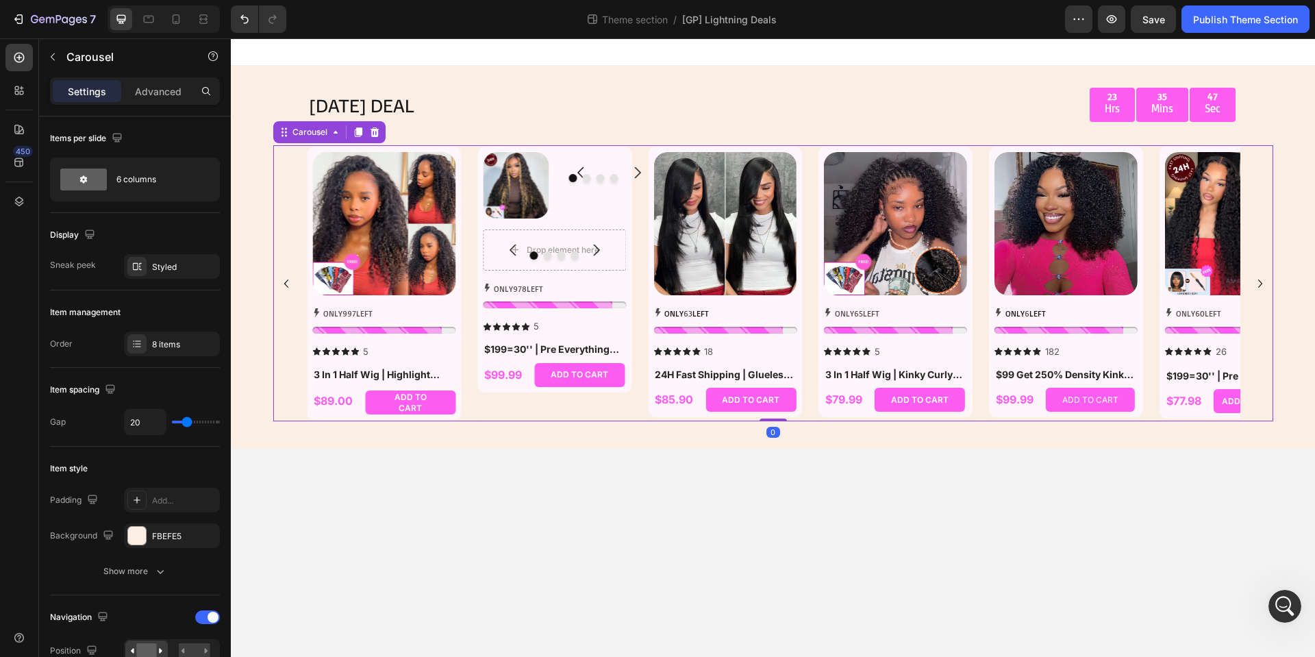
click at [1261, 280] on icon "Carousel Next Arrow" at bounding box center [1260, 283] width 16 height 16
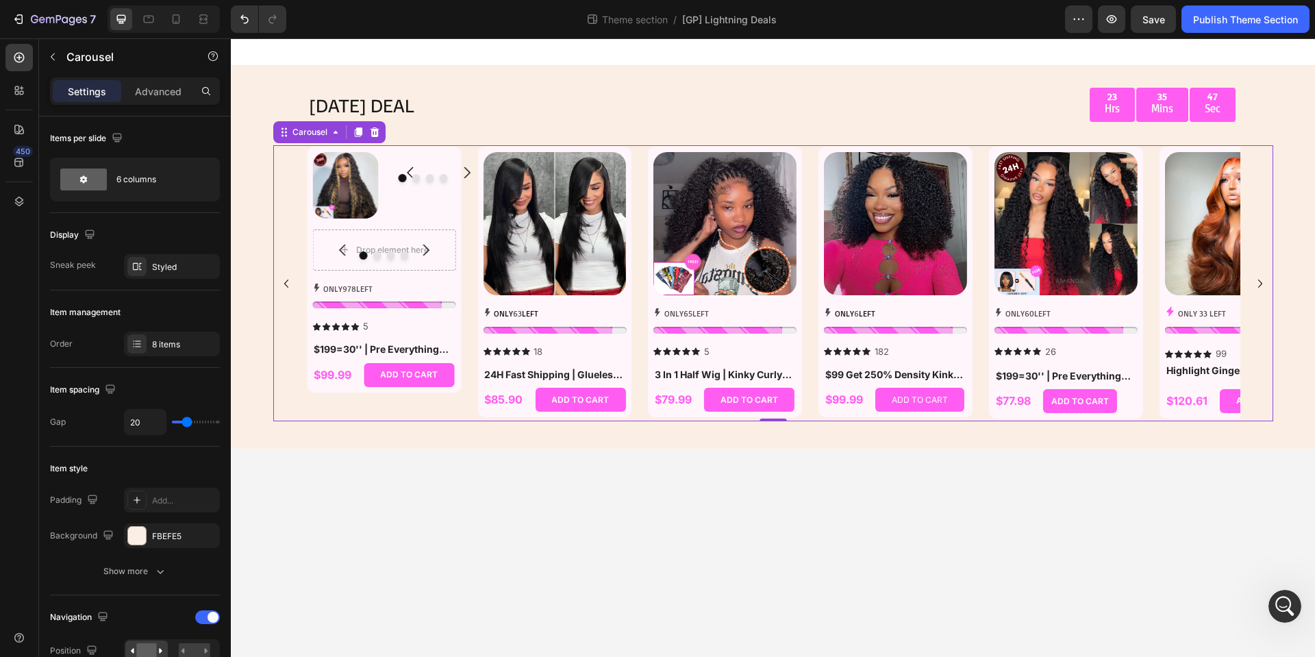
click at [1261, 280] on icon "Carousel Next Arrow" at bounding box center [1260, 283] width 16 height 16
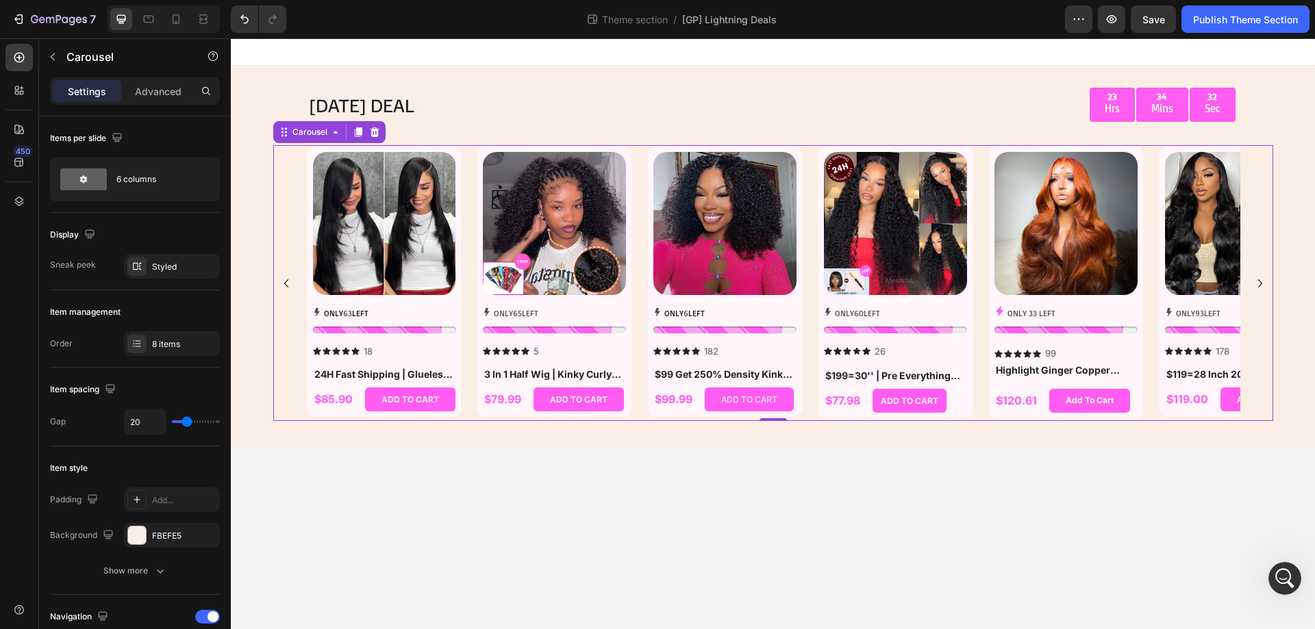
click at [294, 277] on button "Carousel Back Arrow" at bounding box center [286, 284] width 22 height 22
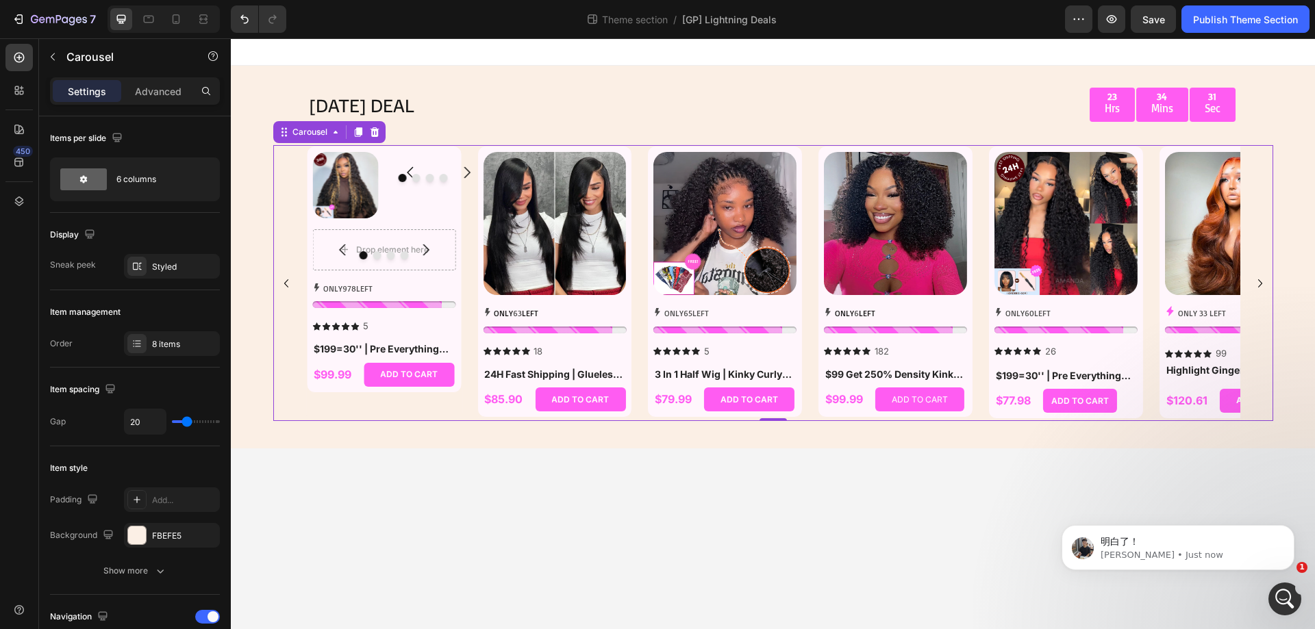
scroll to position [0, 0]
click at [294, 277] on button "Carousel Back Arrow" at bounding box center [286, 284] width 22 height 22
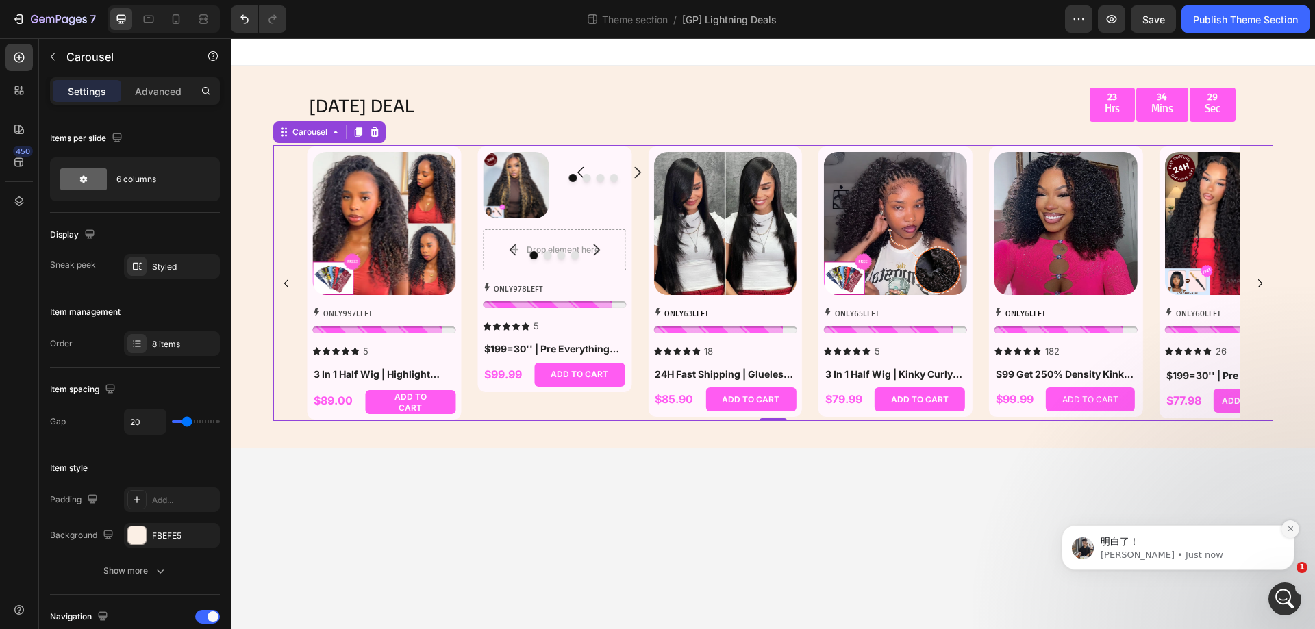
click at [1294, 527] on icon "Dismiss notification" at bounding box center [1291, 529] width 8 height 8
